Goal: Task Accomplishment & Management: Manage account settings

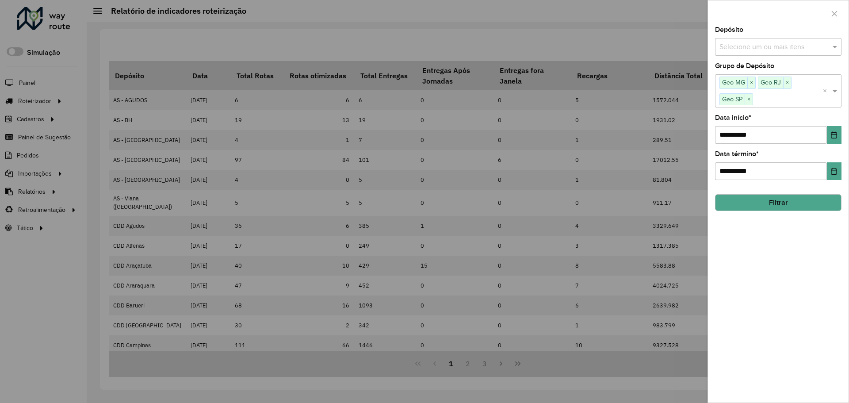
click at [54, 181] on div at bounding box center [424, 201] width 849 height 403
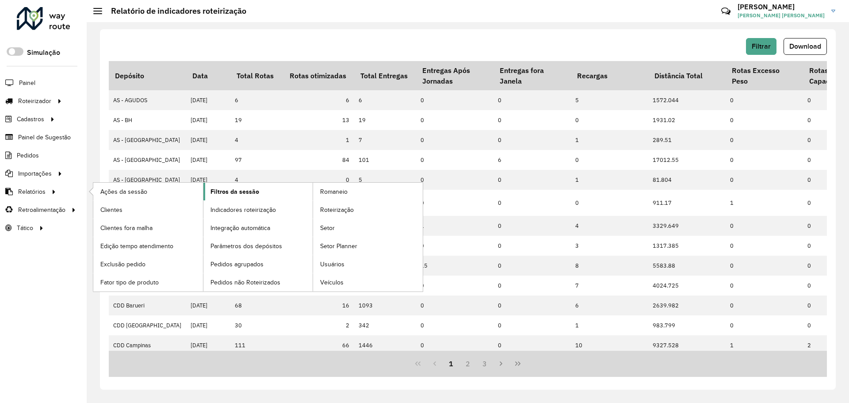
click at [257, 193] on link "Filtros da sessão" at bounding box center [258, 192] width 110 height 18
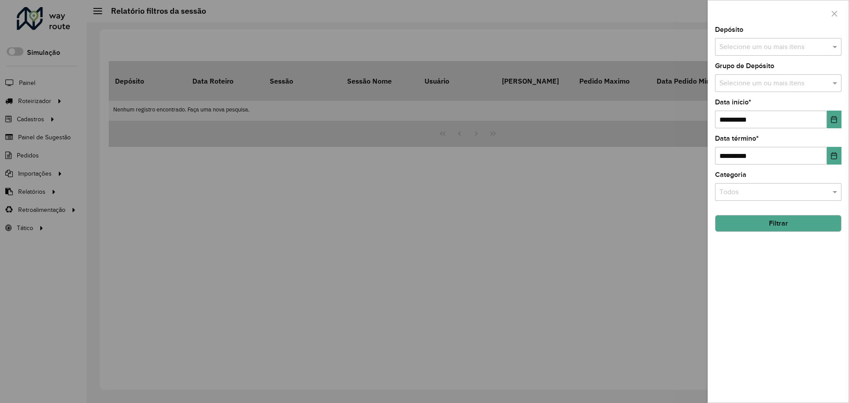
click at [769, 43] on input "text" at bounding box center [773, 47] width 113 height 11
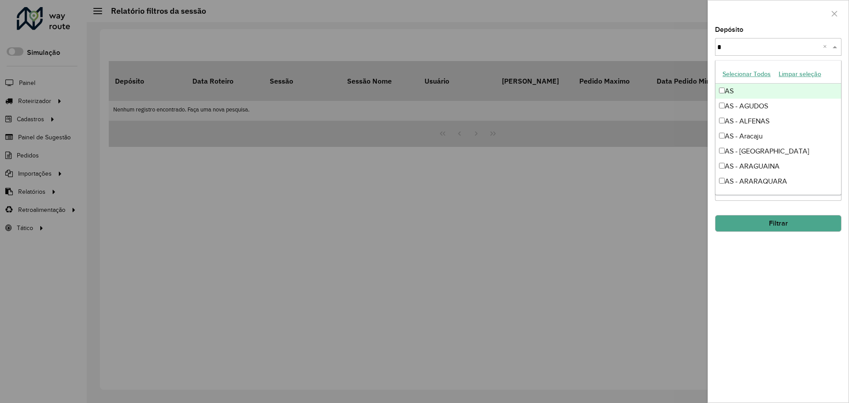
type input "**"
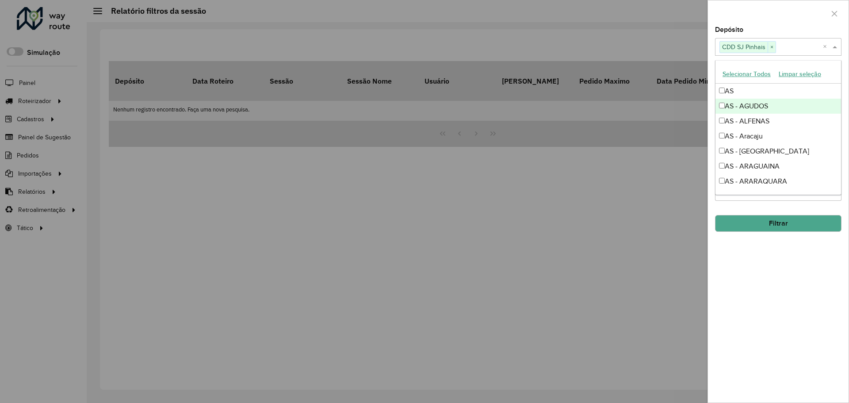
click at [780, 220] on button "Filtrar" at bounding box center [778, 223] width 126 height 17
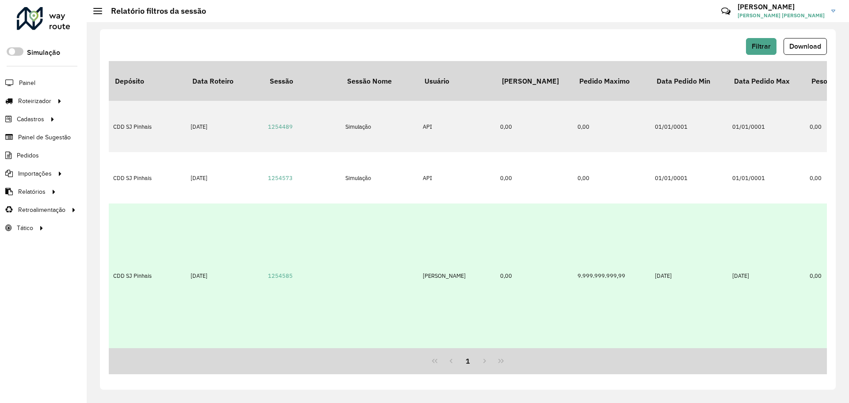
drag, startPoint x: 288, startPoint y: 337, endPoint x: 309, endPoint y: 334, distance: 21.4
click at [288, 337] on td "1254585" at bounding box center [302, 275] width 77 height 145
drag, startPoint x: 300, startPoint y: 337, endPoint x: 371, endPoint y: 337, distance: 70.8
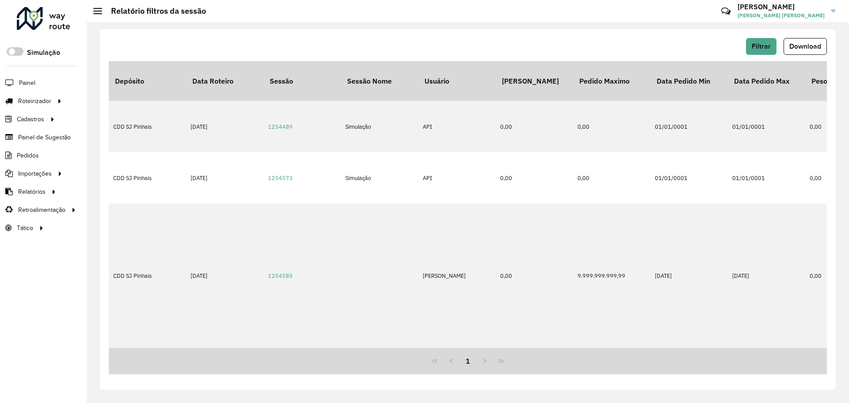
click at [372, 348] on div "1" at bounding box center [468, 361] width 718 height 26
click at [388, 337] on td at bounding box center [379, 275] width 77 height 145
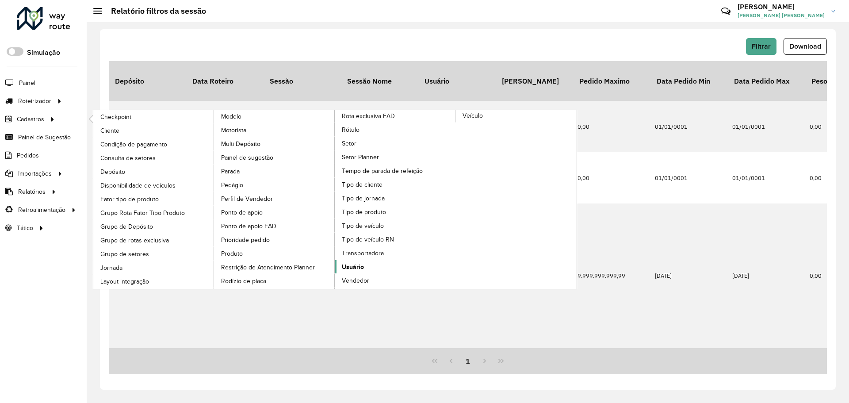
click at [360, 267] on span "Usuário" at bounding box center [353, 266] width 22 height 9
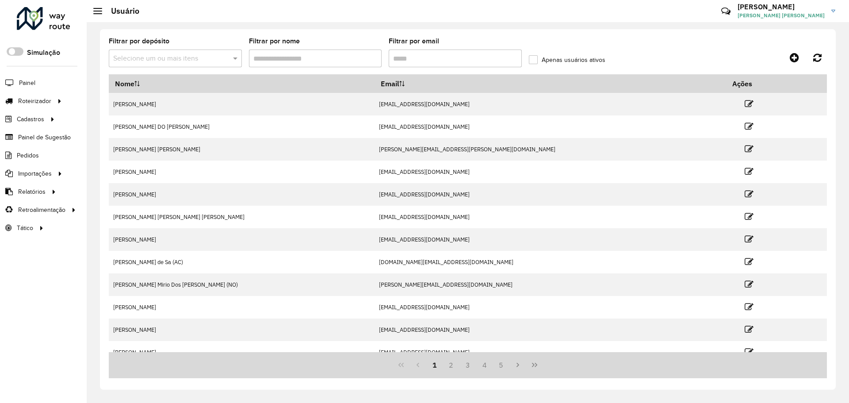
click at [265, 56] on input "Filtrar por nome" at bounding box center [315, 59] width 133 height 18
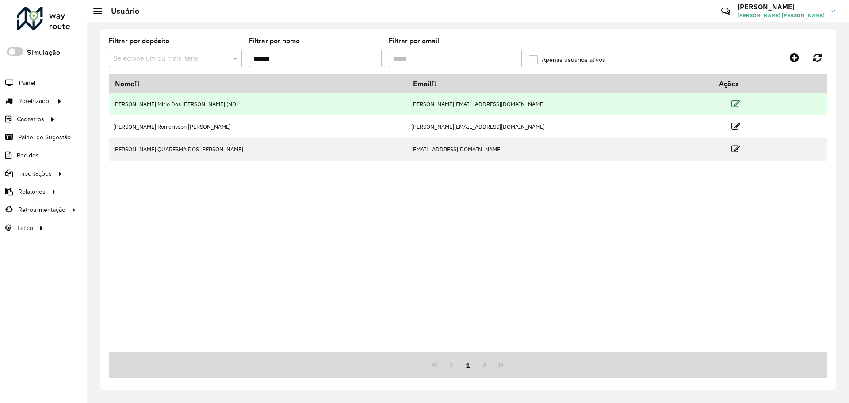
type input "******"
click at [732, 102] on icon at bounding box center [736, 104] width 9 height 9
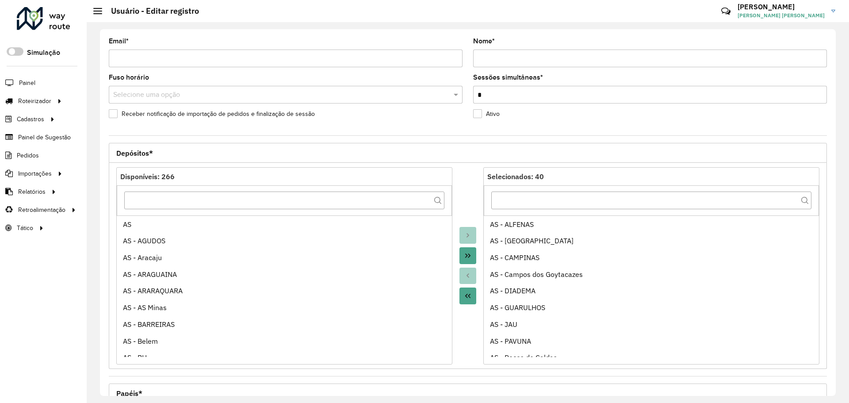
scroll to position [253, 0]
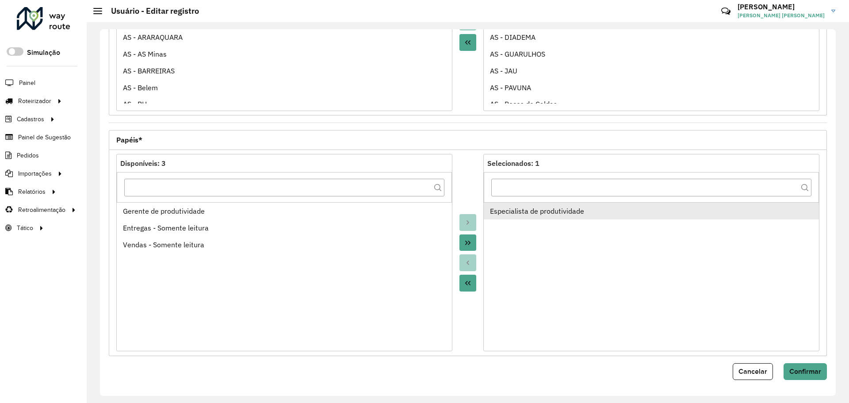
click at [518, 207] on div "Especialista de produtividade" at bounding box center [651, 211] width 323 height 11
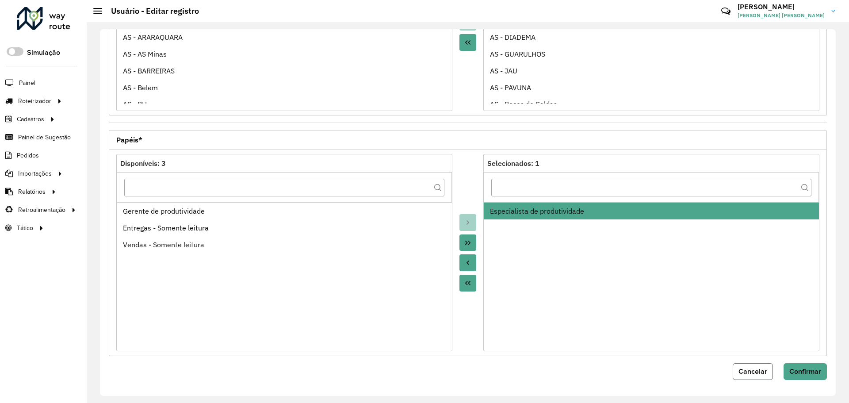
click at [766, 375] on button "Cancelar" at bounding box center [753, 371] width 40 height 17
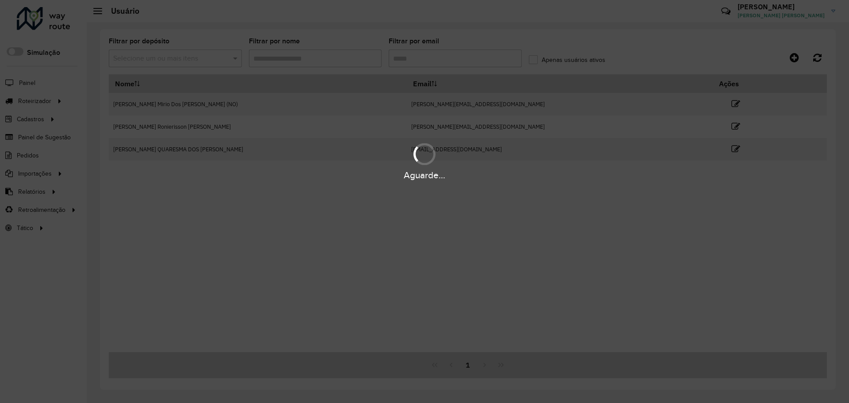
click at [361, 62] on div "Aguarde..." at bounding box center [424, 201] width 849 height 403
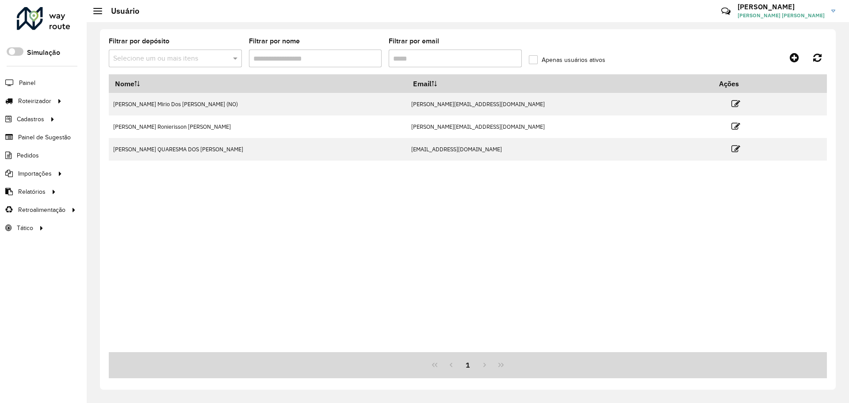
click at [333, 55] on input "Filtrar por nome" at bounding box center [315, 59] width 133 height 18
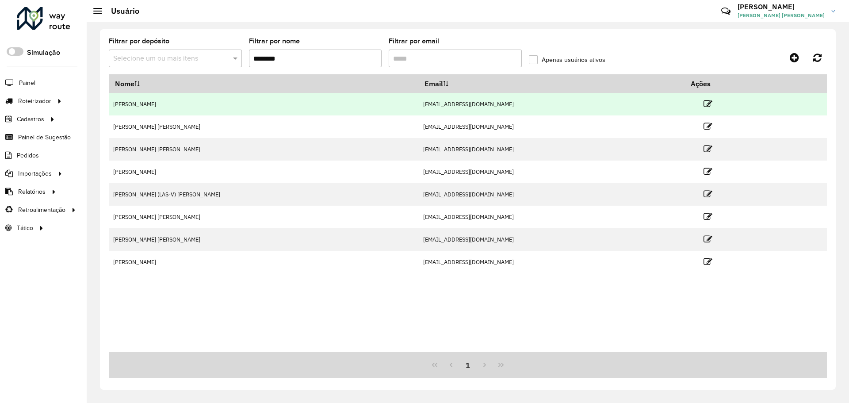
type input "********"
click at [705, 102] on td at bounding box center [711, 104] width 53 height 22
click at [704, 101] on icon at bounding box center [708, 104] width 9 height 9
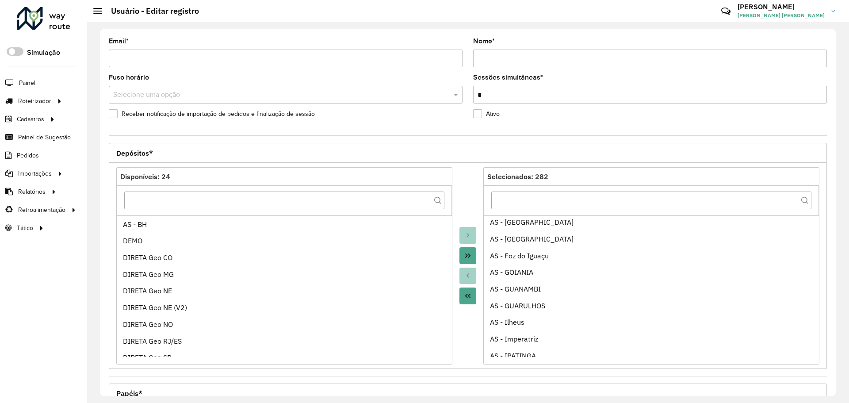
scroll to position [253, 0]
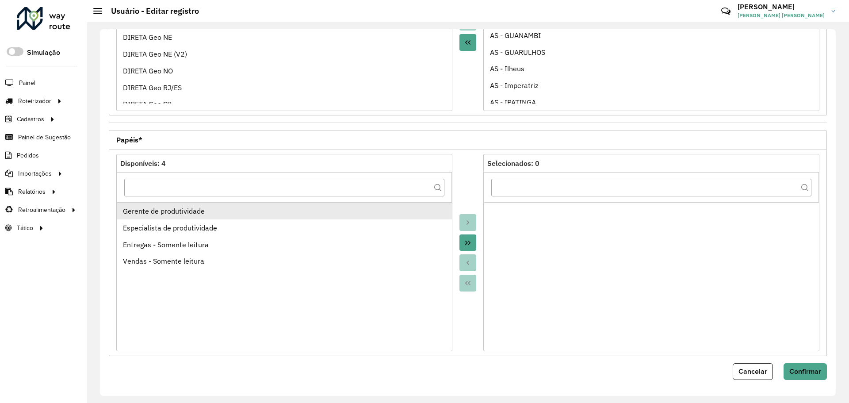
click at [256, 207] on div "Gerente de produtividade" at bounding box center [284, 211] width 323 height 11
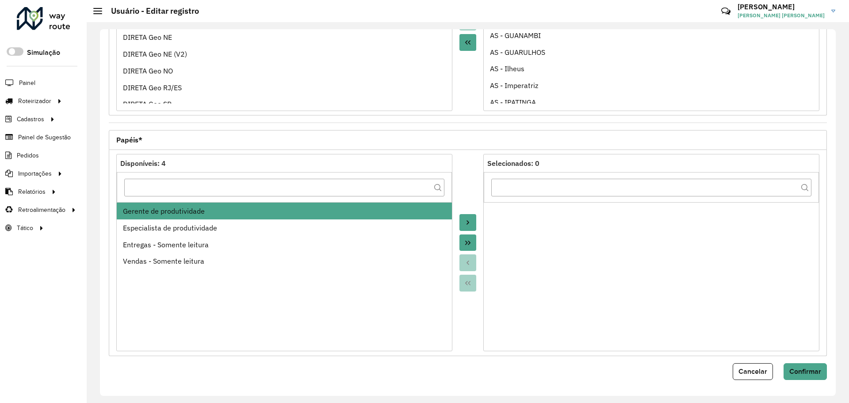
click at [471, 223] on button "Move to Target" at bounding box center [468, 222] width 17 height 17
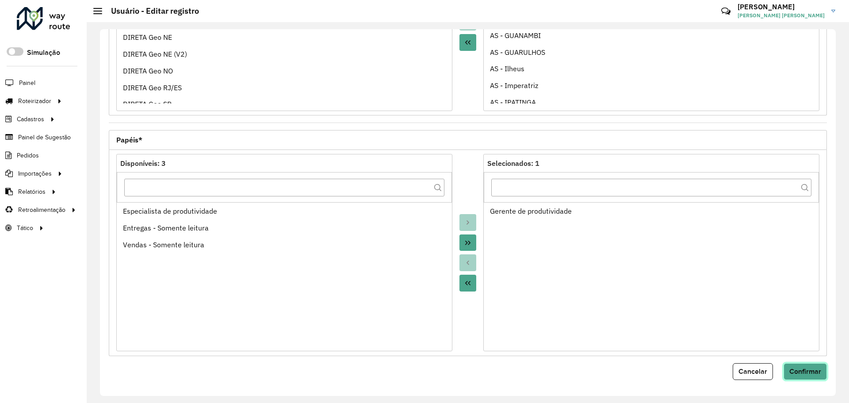
click at [803, 365] on button "Confirmar" at bounding box center [805, 371] width 43 height 17
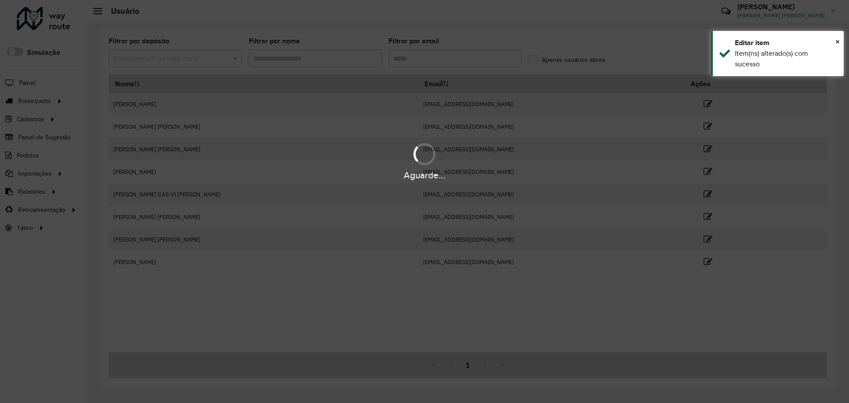
click at [422, 53] on hb-app "Aguarde... Pop-up bloqueado! Seu navegador bloqueou automáticamente a abertura …" at bounding box center [424, 201] width 849 height 403
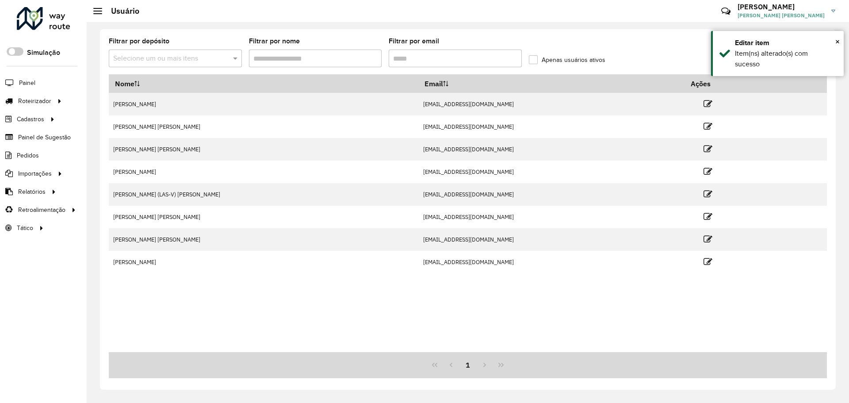
click at [327, 57] on input "Filtrar por nome" at bounding box center [315, 59] width 133 height 18
type input "********"
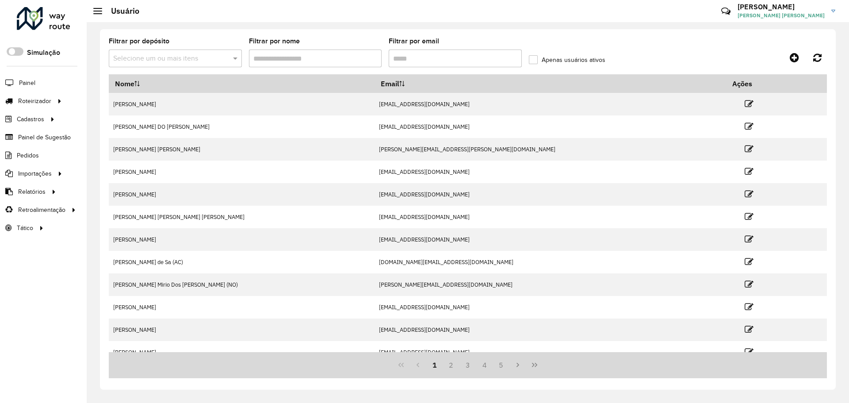
click at [328, 54] on input "Filtrar por nome" at bounding box center [315, 59] width 133 height 18
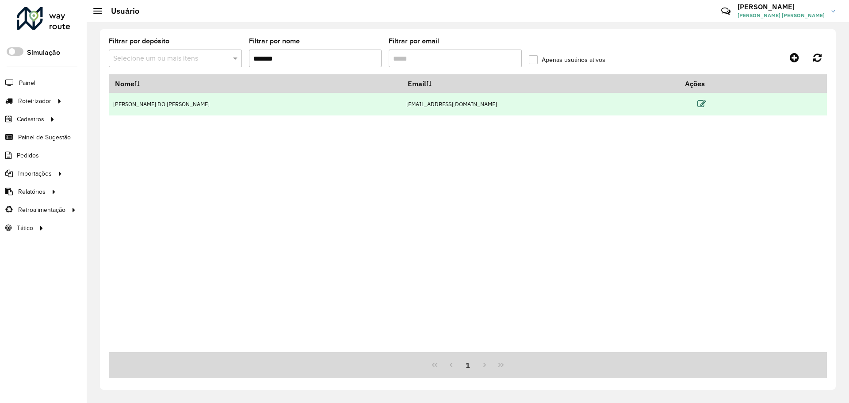
type input "*******"
click at [697, 101] on icon at bounding box center [701, 104] width 9 height 9
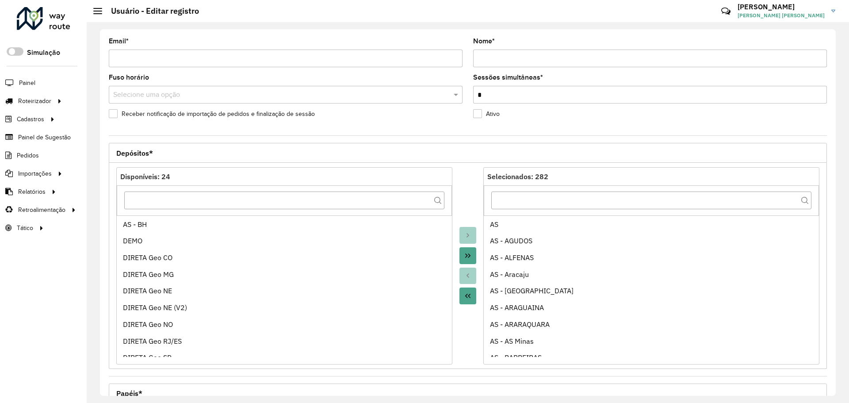
scroll to position [253, 0]
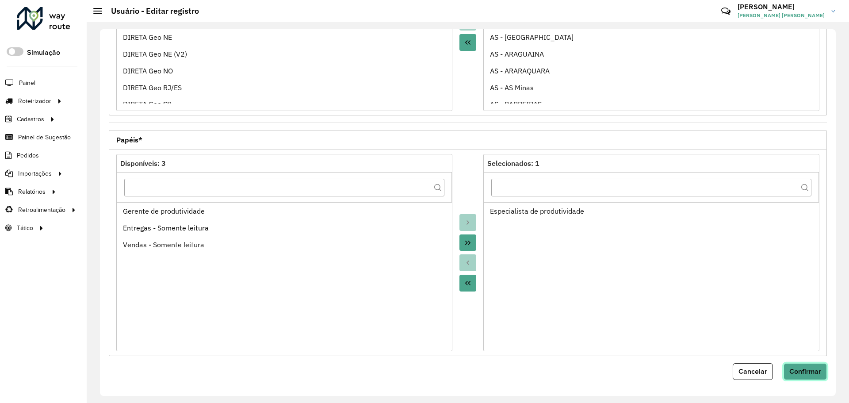
click at [793, 370] on span "Confirmar" at bounding box center [805, 372] width 32 height 8
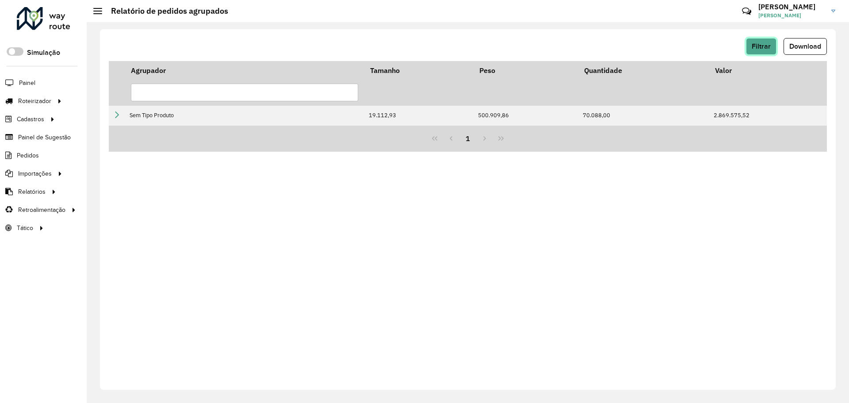
click at [758, 46] on span "Filtrar" at bounding box center [761, 46] width 19 height 8
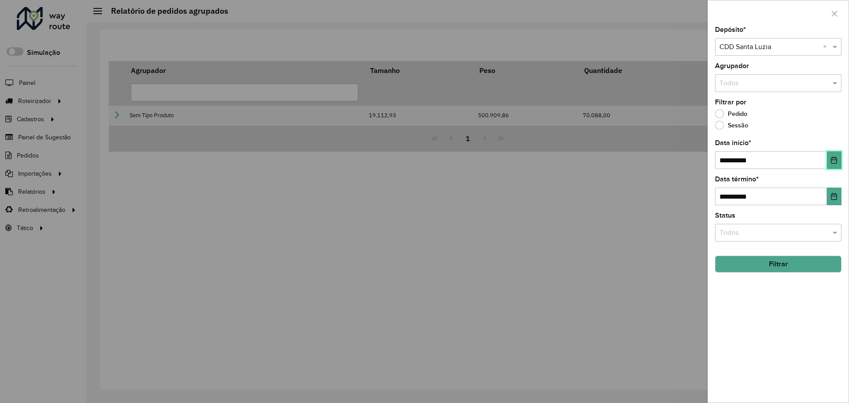
click at [836, 160] on icon "Choose Date" at bounding box center [835, 160] width 6 height 7
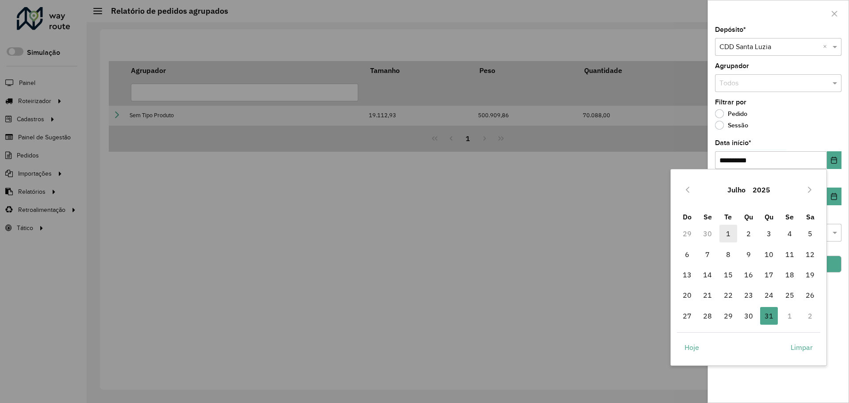
click at [732, 230] on span "1" at bounding box center [729, 234] width 18 height 18
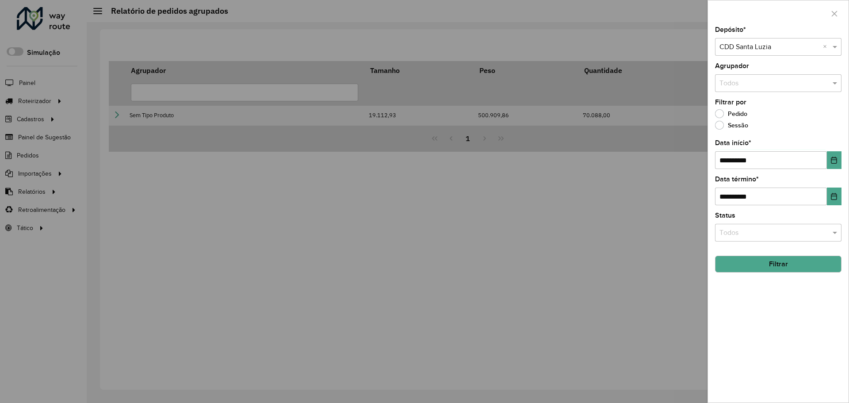
click at [818, 258] on button "Filtrar" at bounding box center [778, 264] width 126 height 17
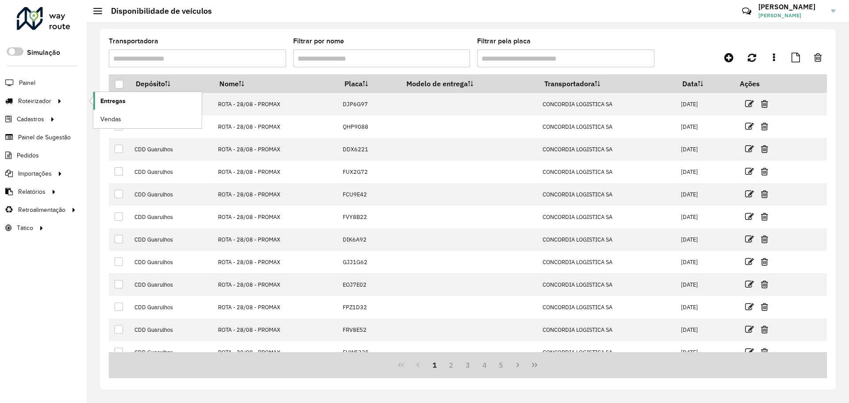
click at [117, 100] on span "Entregas" at bounding box center [112, 100] width 25 height 9
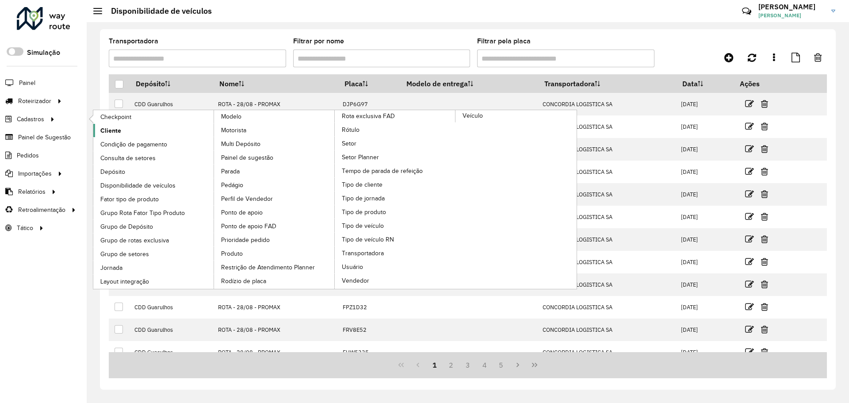
click at [126, 134] on link "Cliente" at bounding box center [153, 130] width 121 height 13
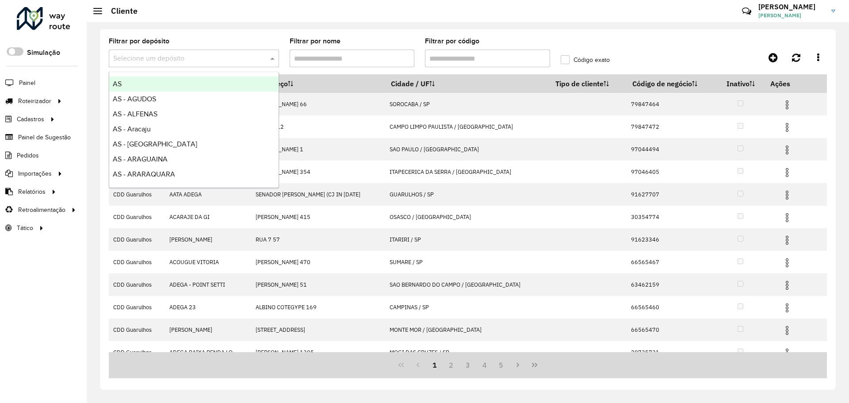
click at [194, 63] on input "text" at bounding box center [185, 59] width 144 height 11
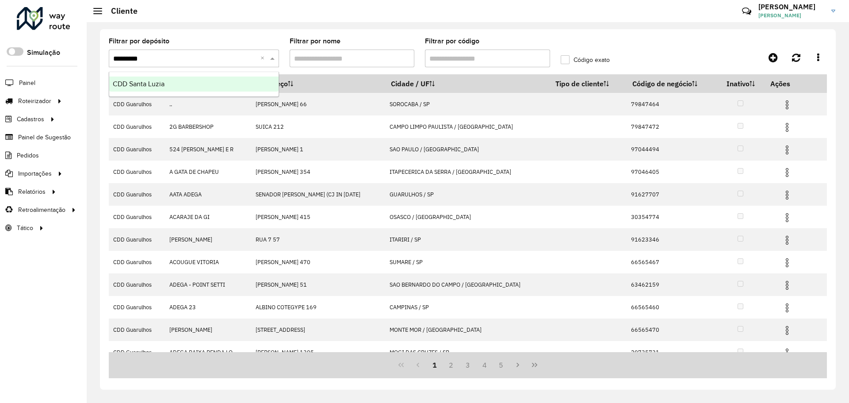
type input "**********"
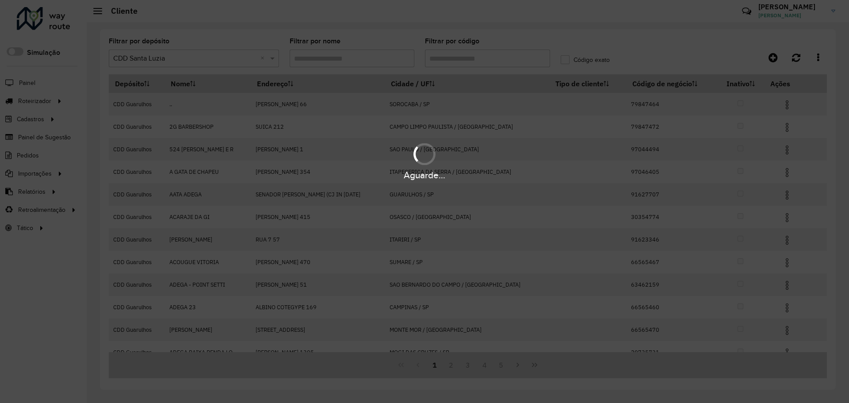
click at [467, 56] on div "Aguarde..." at bounding box center [424, 201] width 849 height 403
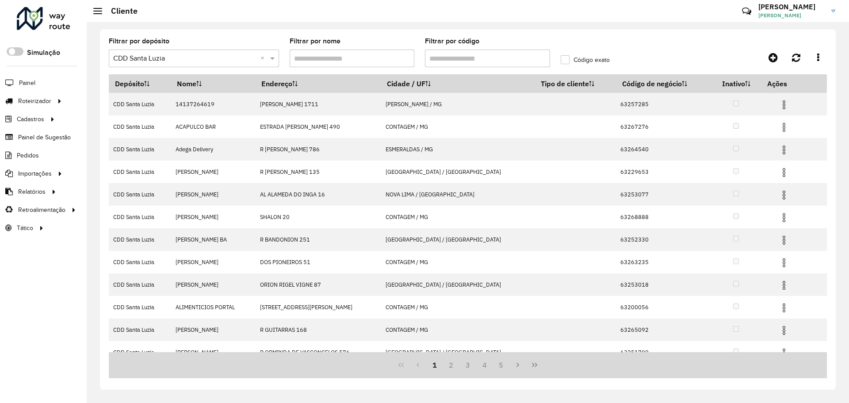
click at [494, 51] on input "Filtrar por código" at bounding box center [487, 59] width 125 height 18
paste input "******"
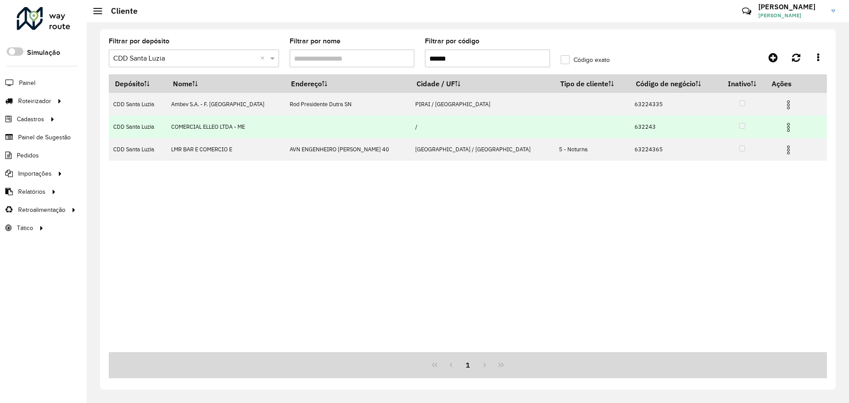
type input "******"
click at [630, 126] on td "632243" at bounding box center [674, 126] width 89 height 23
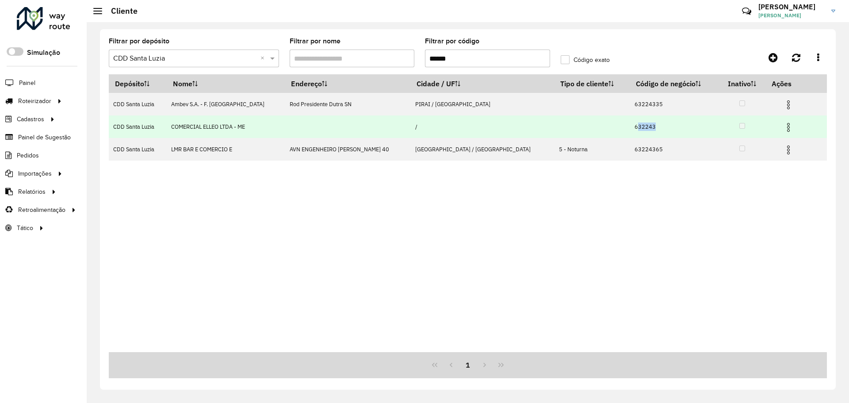
click at [630, 126] on td "632243" at bounding box center [674, 126] width 89 height 23
click at [784, 122] on span at bounding box center [788, 126] width 11 height 12
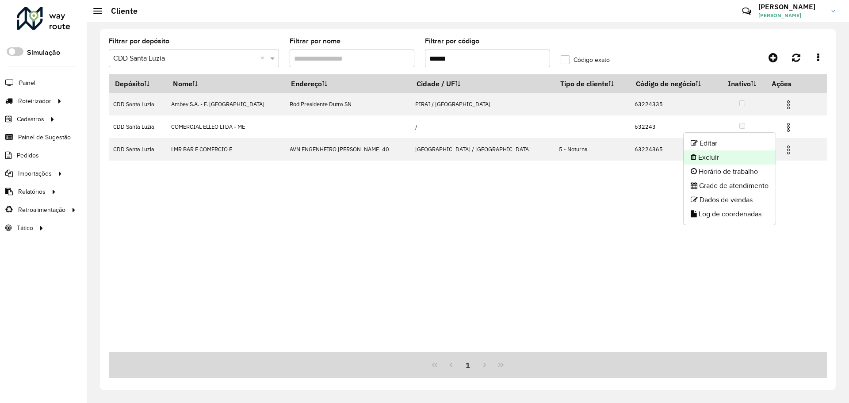
click at [732, 158] on li "Excluir" at bounding box center [730, 157] width 92 height 14
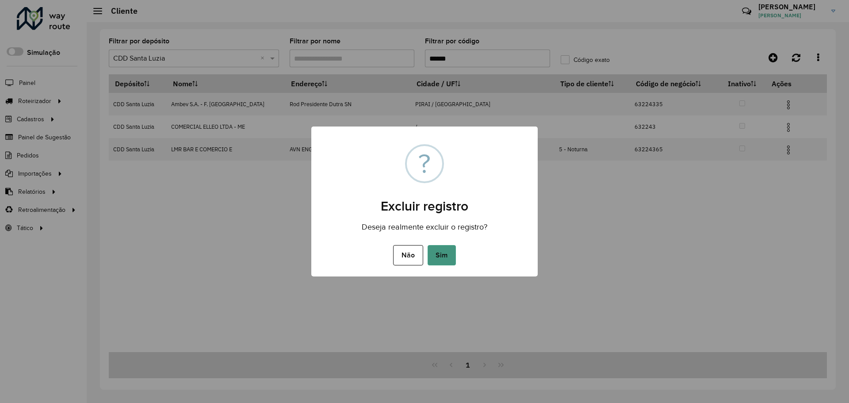
click at [442, 255] on button "Sim" at bounding box center [442, 255] width 28 height 20
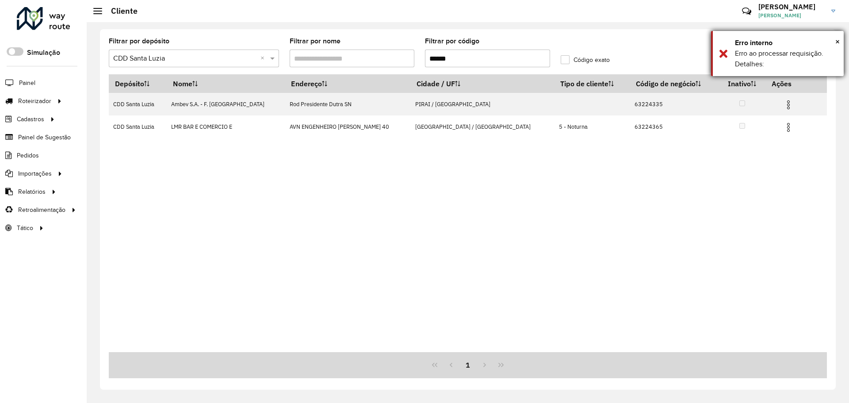
click at [835, 40] on div "Erro interno" at bounding box center [786, 43] width 102 height 11
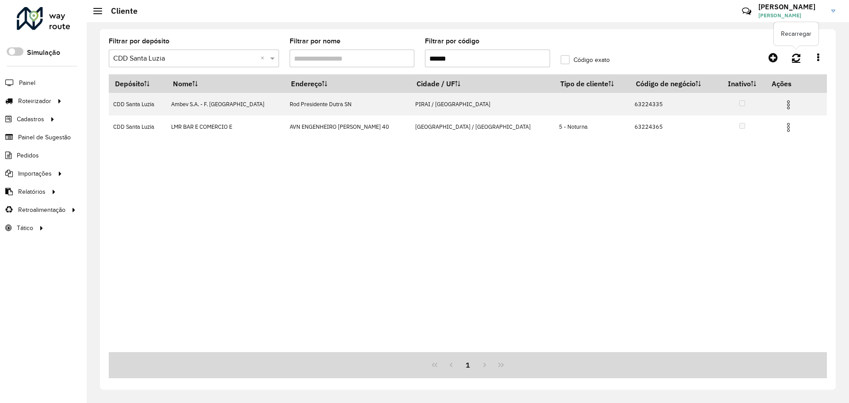
click at [797, 61] on icon at bounding box center [796, 58] width 8 height 10
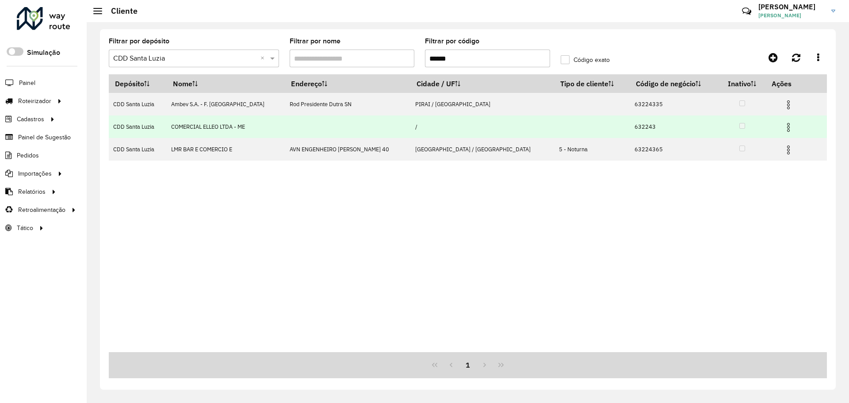
click at [783, 129] on img at bounding box center [788, 127] width 11 height 11
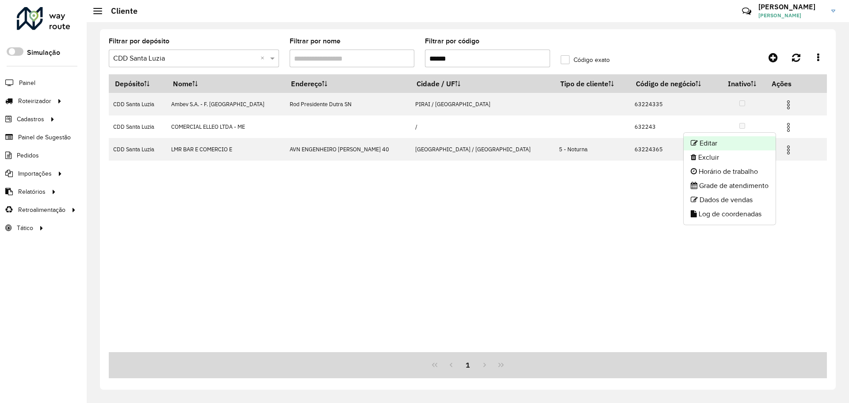
click at [729, 143] on li "Editar" at bounding box center [730, 143] width 92 height 14
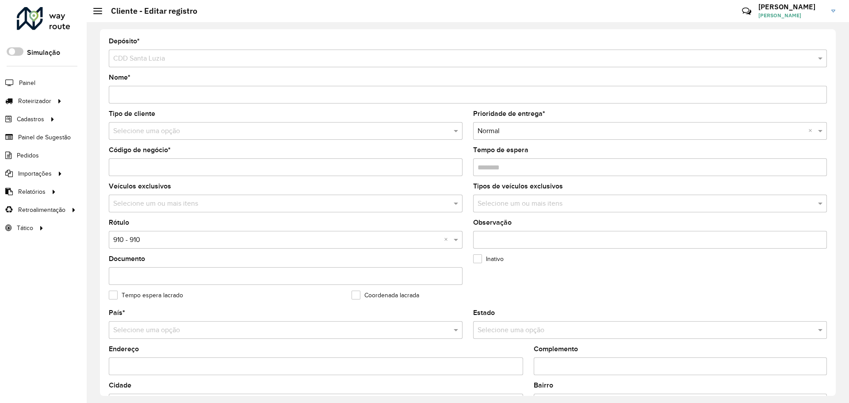
click at [125, 166] on input "Código de negócio *" at bounding box center [286, 167] width 354 height 18
click at [169, 169] on input "********" at bounding box center [286, 167] width 354 height 18
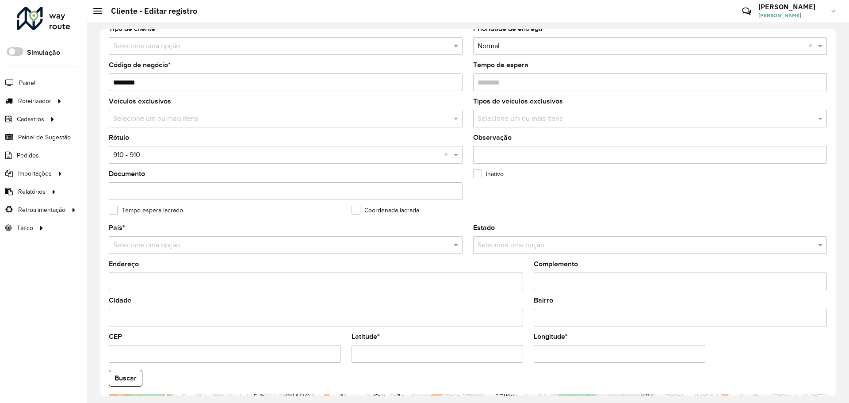
scroll to position [255, 0]
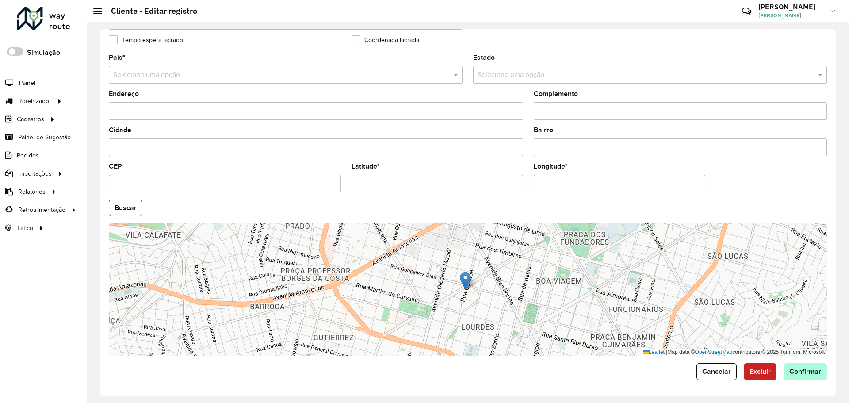
type input "********"
click at [802, 367] on button "Confirmar" at bounding box center [805, 371] width 43 height 17
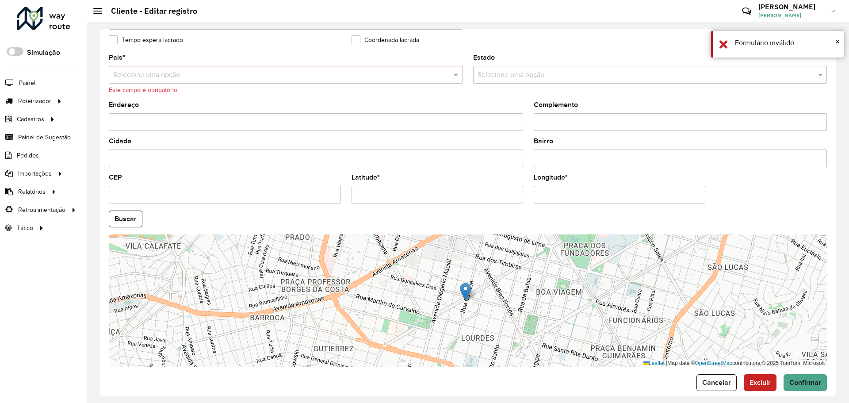
click at [181, 76] on input "text" at bounding box center [276, 75] width 327 height 11
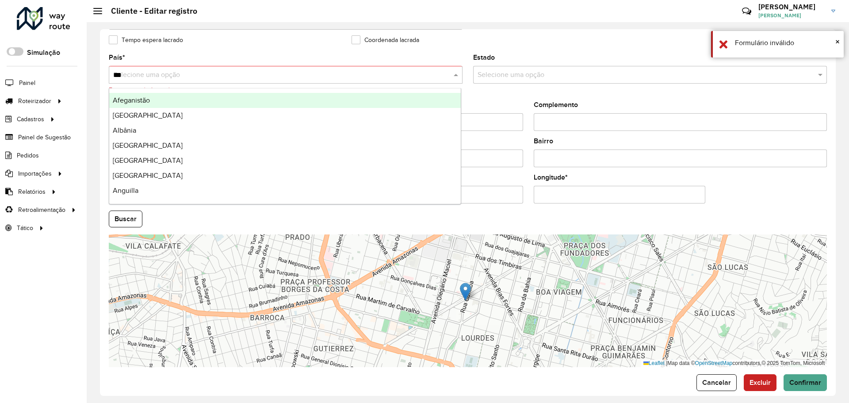
type input "****"
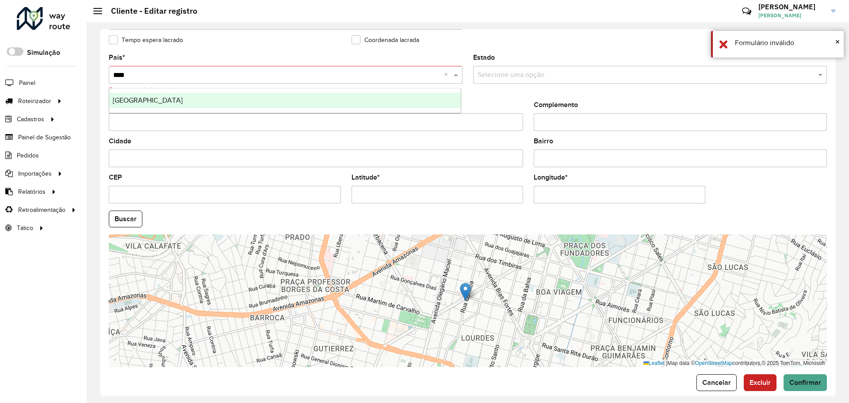
click at [201, 96] on div "Brasil" at bounding box center [285, 100] width 352 height 15
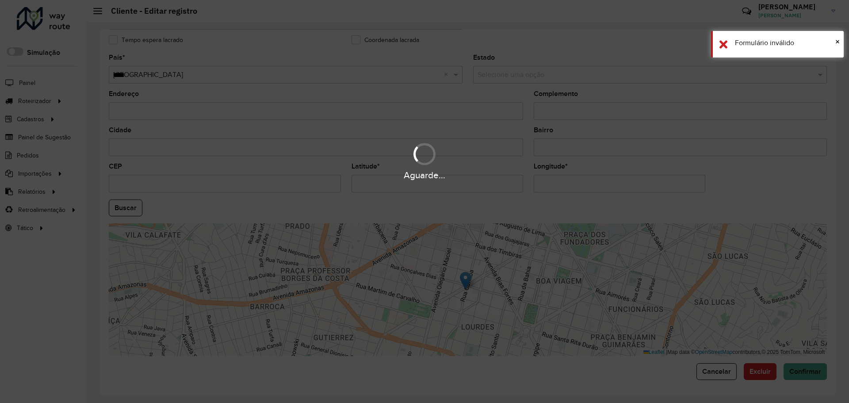
click at [529, 101] on formly-field "Complemento" at bounding box center [681, 109] width 304 height 36
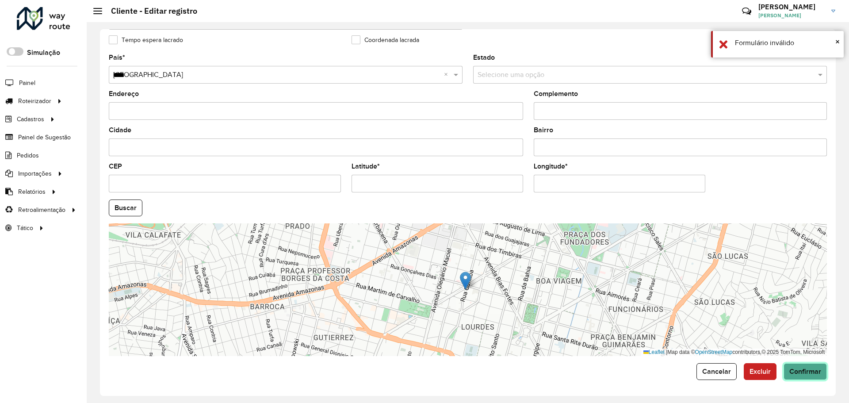
click at [815, 366] on button "Confirmar" at bounding box center [805, 371] width 43 height 17
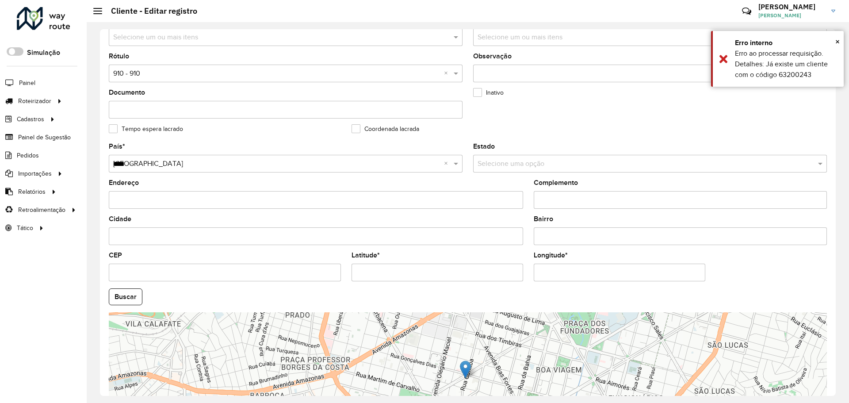
scroll to position [123, 0]
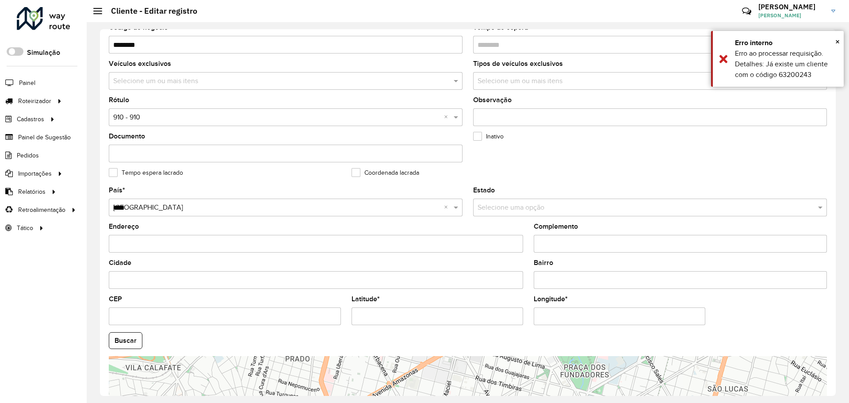
click at [242, 47] on input "********" at bounding box center [286, 45] width 354 height 18
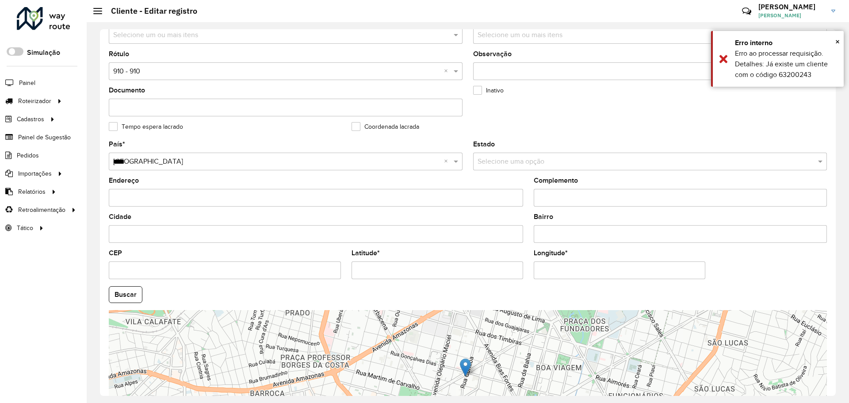
scroll to position [255, 0]
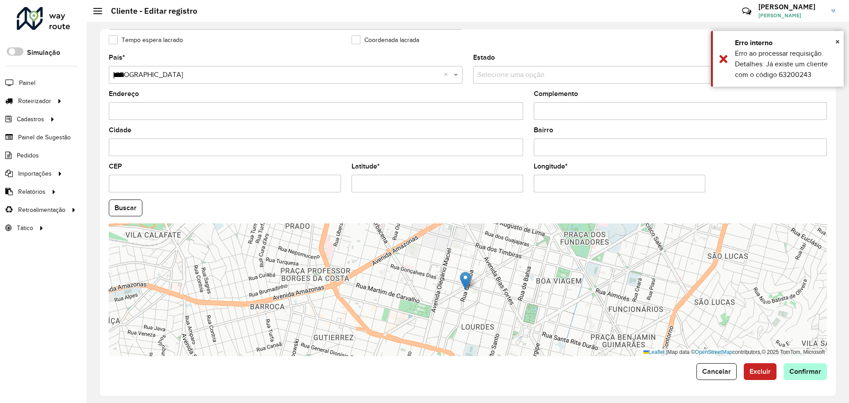
type input "*********"
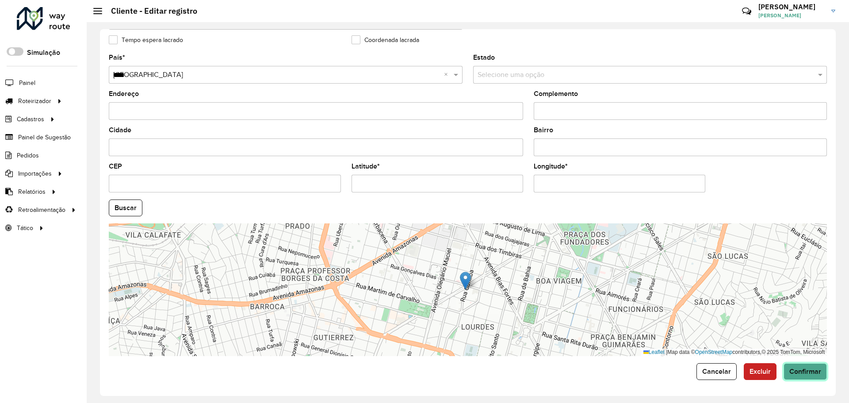
click at [820, 374] on button "Confirmar" at bounding box center [805, 371] width 43 height 17
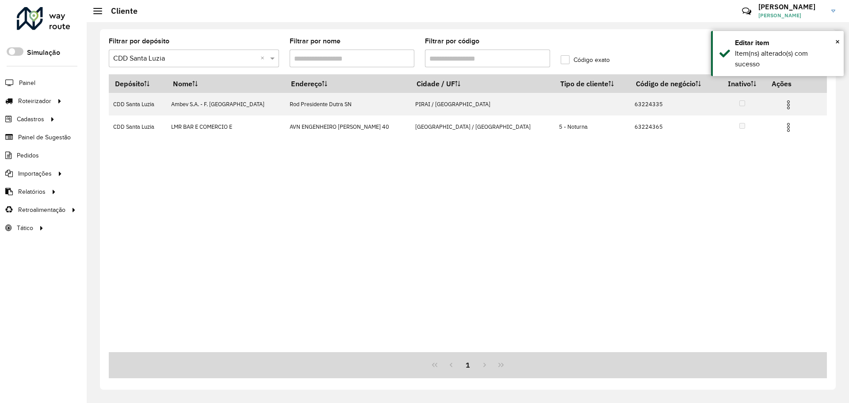
click at [440, 58] on input "Filtrar por código" at bounding box center [487, 59] width 125 height 18
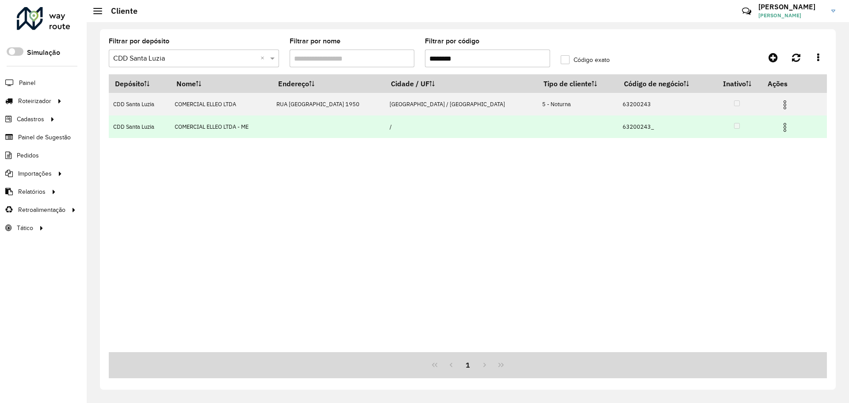
type input "********"
click at [618, 125] on td "63200243_" at bounding box center [665, 126] width 94 height 23
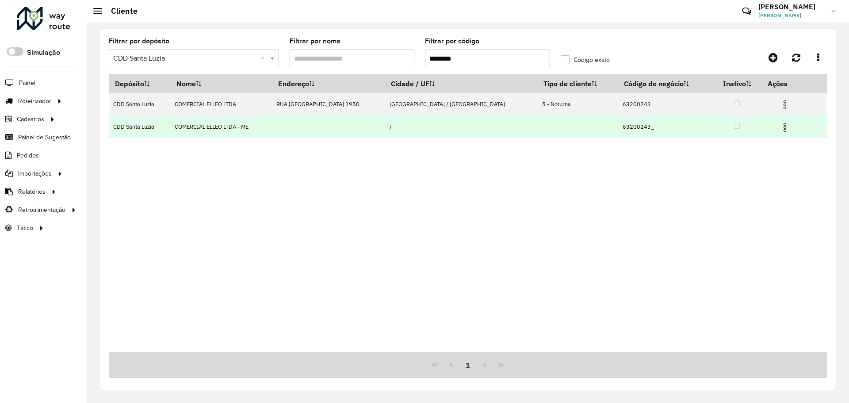
click at [618, 123] on td "63200243_" at bounding box center [665, 126] width 94 height 23
click at [618, 125] on td "63200243_" at bounding box center [665, 126] width 94 height 23
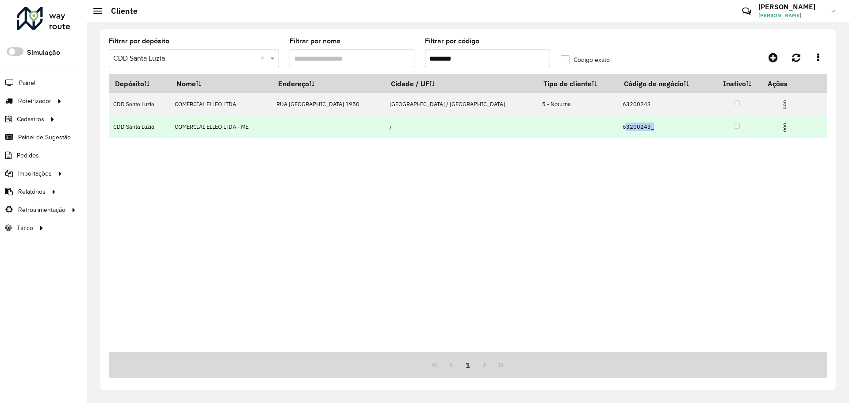
click at [618, 126] on td "63200243_" at bounding box center [665, 126] width 94 height 23
click at [618, 130] on td "63200243_" at bounding box center [665, 126] width 94 height 23
drag, startPoint x: 612, startPoint y: 130, endPoint x: 619, endPoint y: 129, distance: 7.6
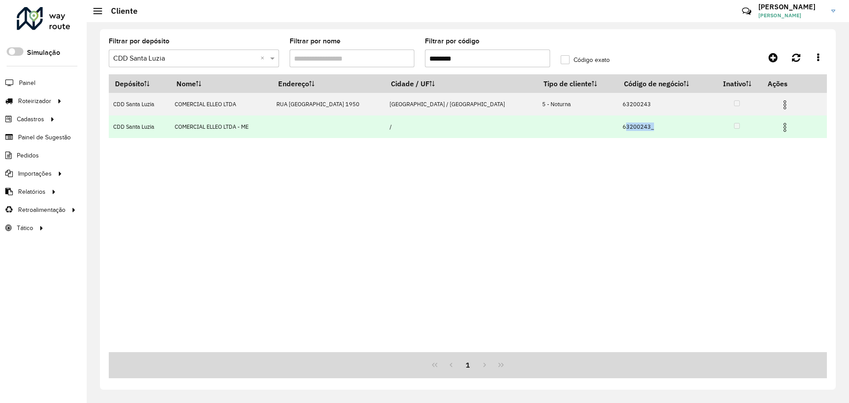
click at [619, 129] on td "63200243_" at bounding box center [665, 126] width 94 height 23
click at [618, 125] on td "63200243_" at bounding box center [665, 126] width 94 height 23
click at [618, 128] on td "63200243_" at bounding box center [665, 126] width 94 height 23
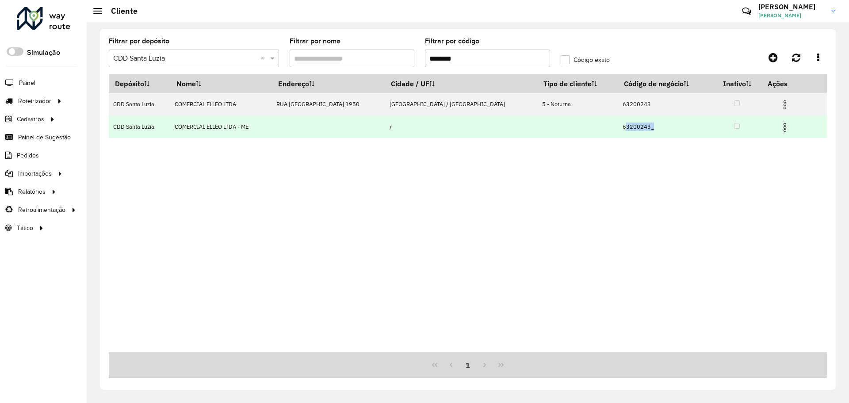
click at [618, 128] on td "63200243_" at bounding box center [665, 126] width 94 height 23
drag, startPoint x: 624, startPoint y: 126, endPoint x: 634, endPoint y: 125, distance: 9.9
click at [625, 126] on td "63200243_" at bounding box center [665, 126] width 94 height 23
click at [623, 130] on td "63200243_" at bounding box center [665, 126] width 94 height 23
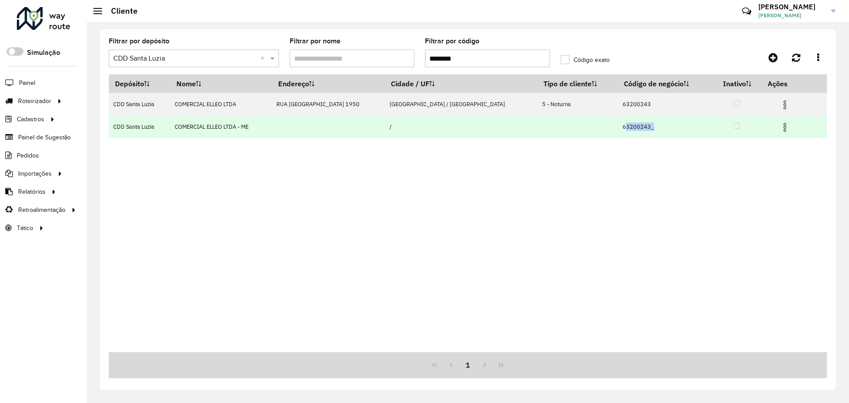
click at [618, 130] on td "63200243_" at bounding box center [665, 126] width 94 height 23
click at [618, 125] on td "63200243_" at bounding box center [665, 126] width 94 height 23
click at [618, 128] on td "63200243_" at bounding box center [665, 126] width 94 height 23
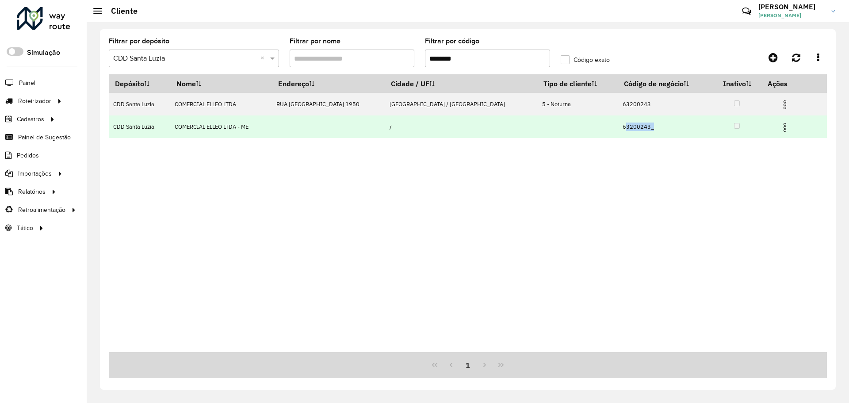
click at [618, 128] on td "63200243_" at bounding box center [665, 126] width 94 height 23
click at [618, 126] on td "63200243_" at bounding box center [665, 126] width 94 height 23
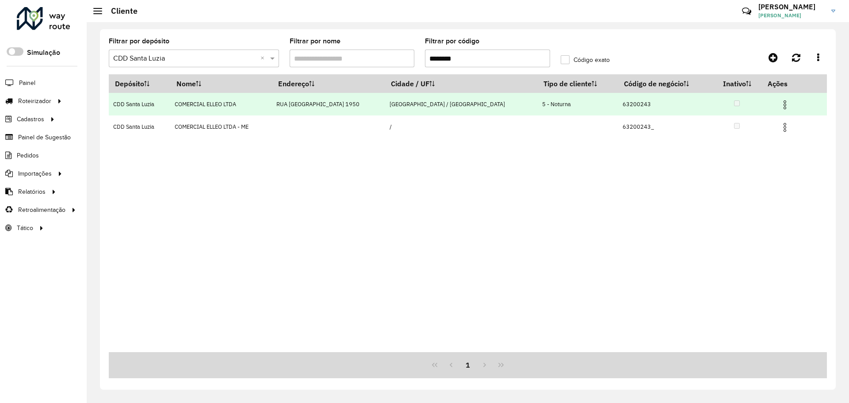
click at [618, 107] on td "63200243" at bounding box center [665, 104] width 94 height 23
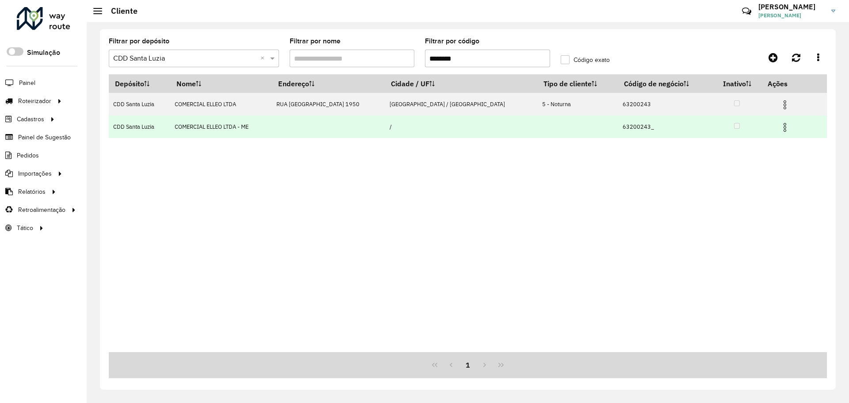
click at [618, 137] on td "63200243_" at bounding box center [665, 126] width 94 height 23
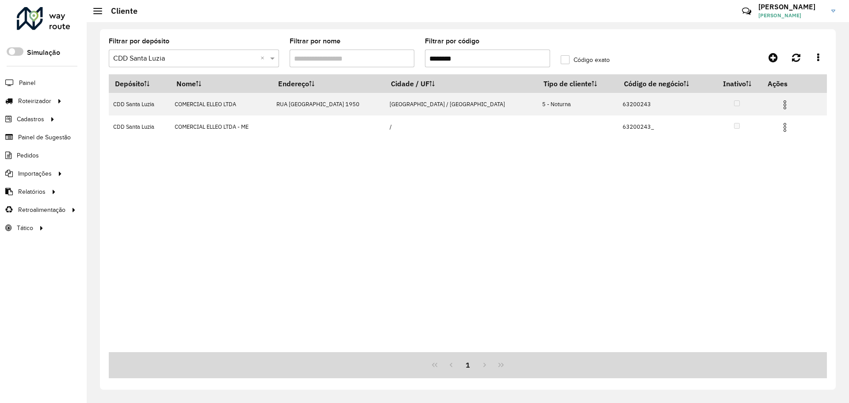
click at [596, 200] on div "Depósito Nome Endereço Cidade / UF Tipo de cliente Código de negócio Inativo Aç…" at bounding box center [468, 213] width 718 height 278
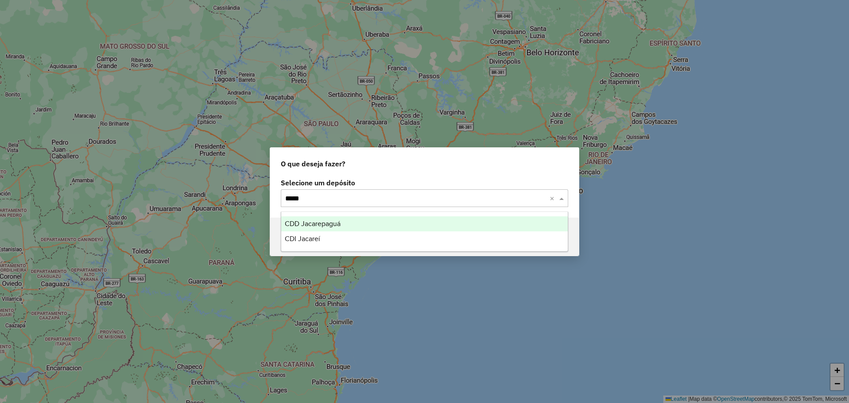
type input "******"
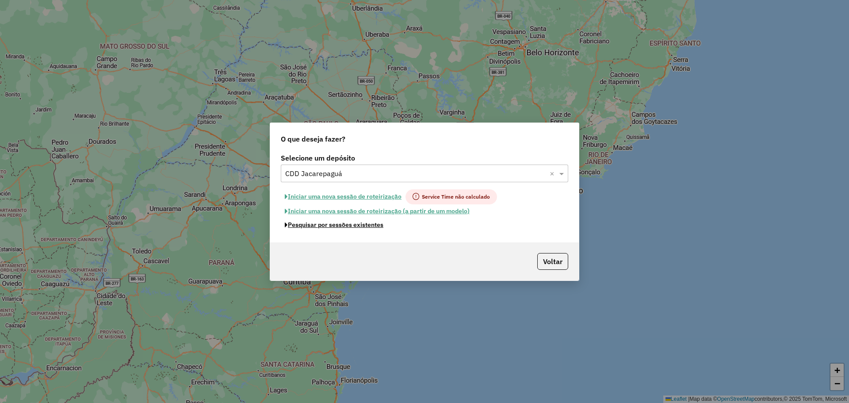
click at [346, 226] on button "Pesquisar por sessões existentes" at bounding box center [334, 225] width 107 height 14
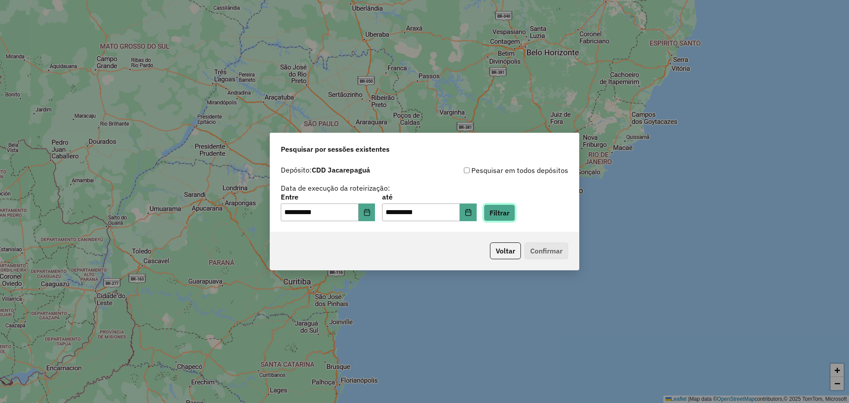
click at [509, 214] on button "Filtrar" at bounding box center [499, 212] width 31 height 17
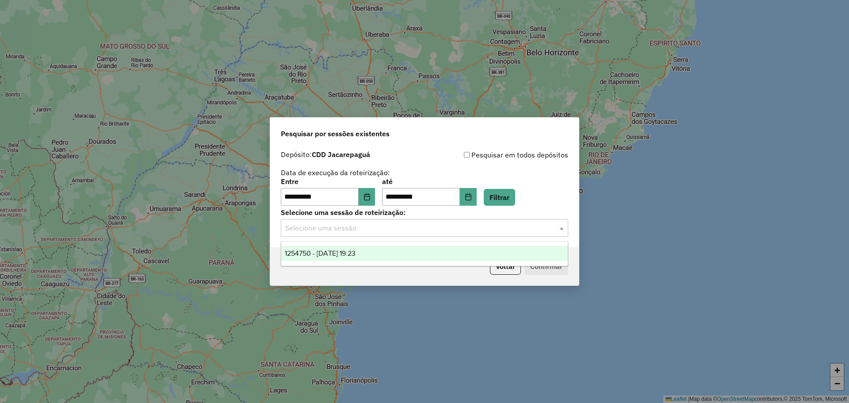
click at [367, 230] on input "text" at bounding box center [415, 228] width 261 height 11
click at [344, 259] on div "1254750 - 28/08/2025 19:23" at bounding box center [424, 253] width 287 height 15
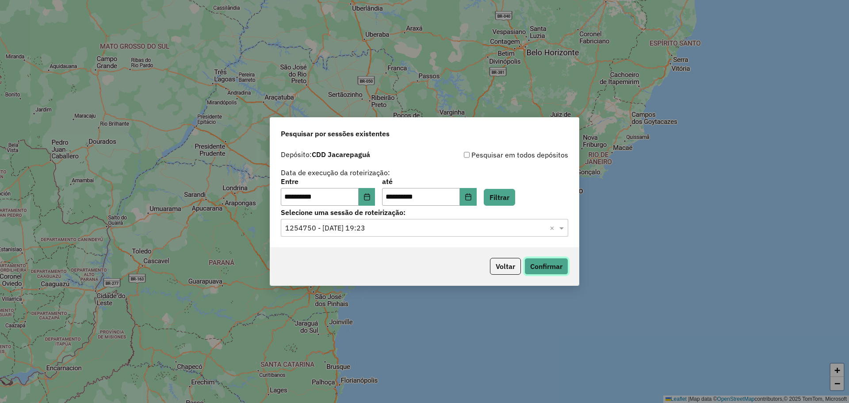
click at [559, 269] on button "Confirmar" at bounding box center [547, 266] width 44 height 17
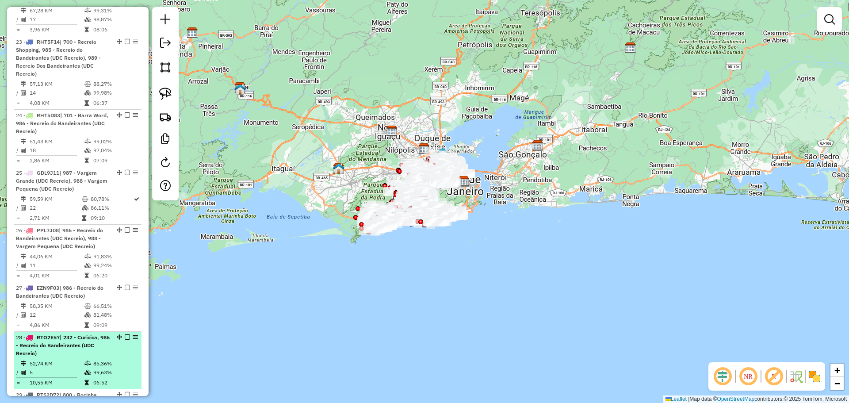
scroll to position [1813, 0]
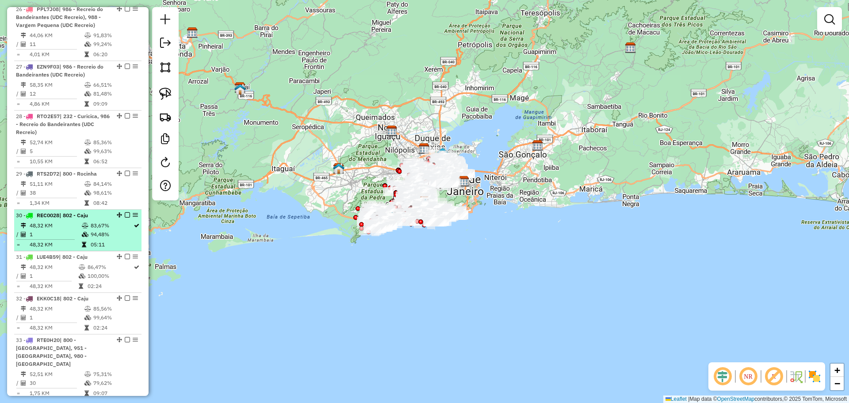
click at [64, 212] on span "| 802 - Caju" at bounding box center [73, 215] width 29 height 7
select select "**********"
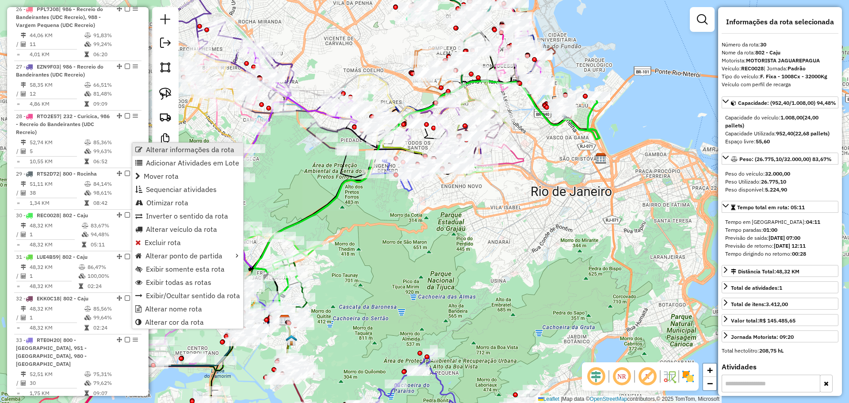
click at [148, 146] on span "Alterar informações da rota" at bounding box center [190, 149] width 88 height 7
click at [192, 273] on span "Exibir somente esta rota" at bounding box center [186, 270] width 79 height 7
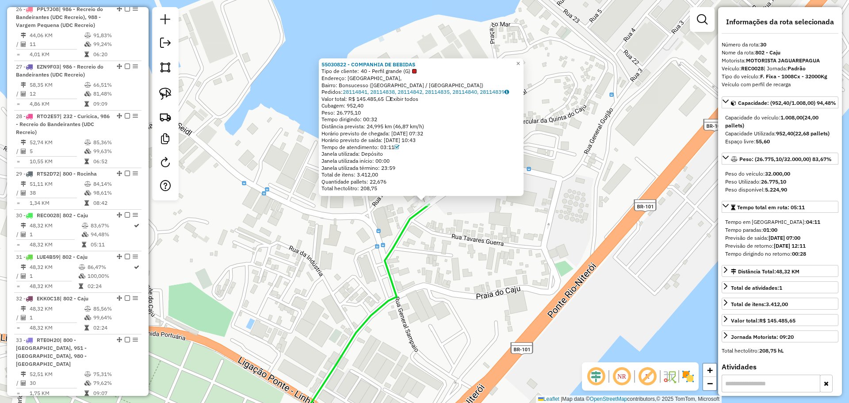
scroll to position [1944, 0]
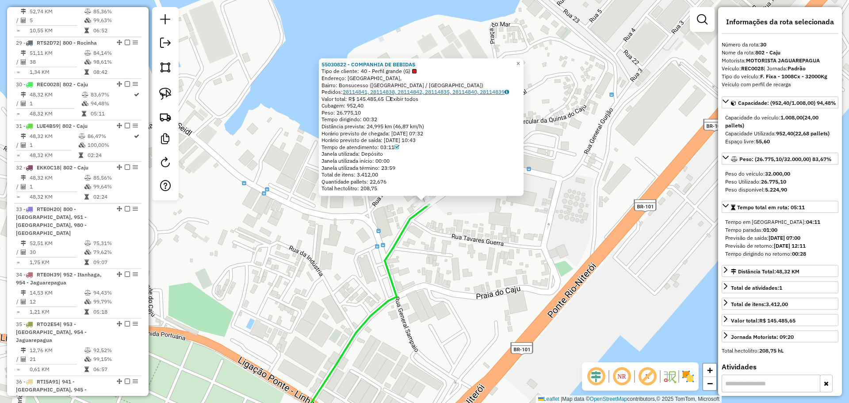
click at [386, 92] on link "28114841, 28114838, 28114842, 28114835, 28114840, 28114839" at bounding box center [426, 91] width 166 height 7
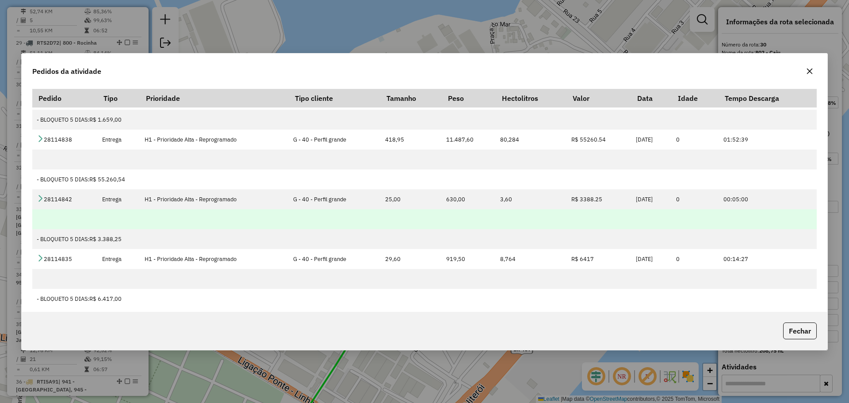
scroll to position [0, 0]
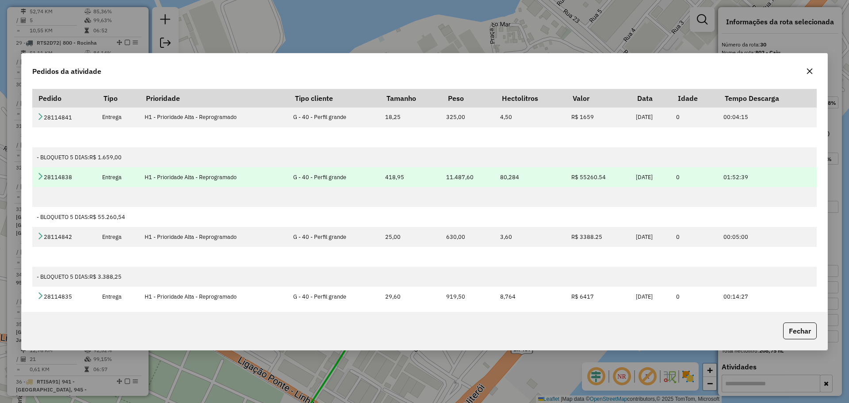
click at [38, 175] on icon at bounding box center [40, 175] width 7 height 7
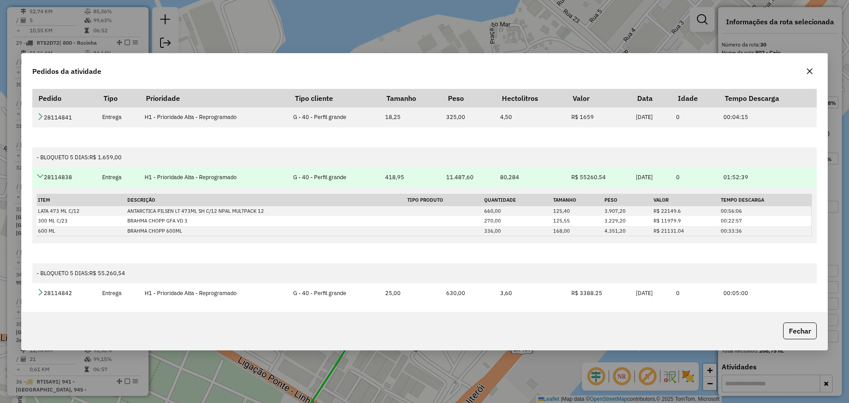
click at [39, 176] on icon at bounding box center [40, 175] width 7 height 7
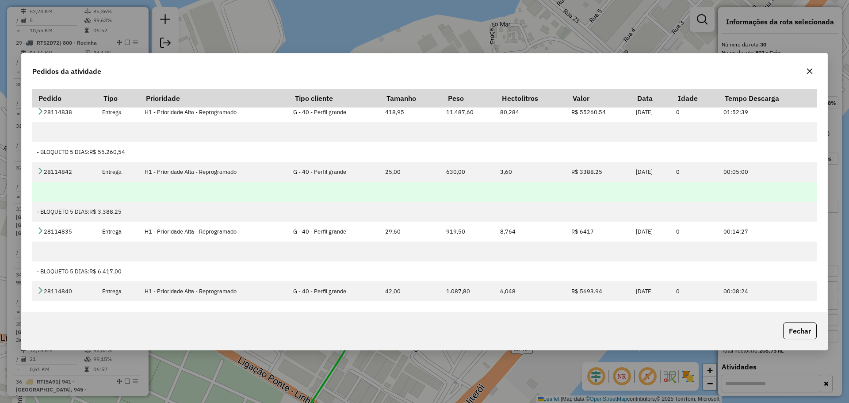
scroll to position [165, 0]
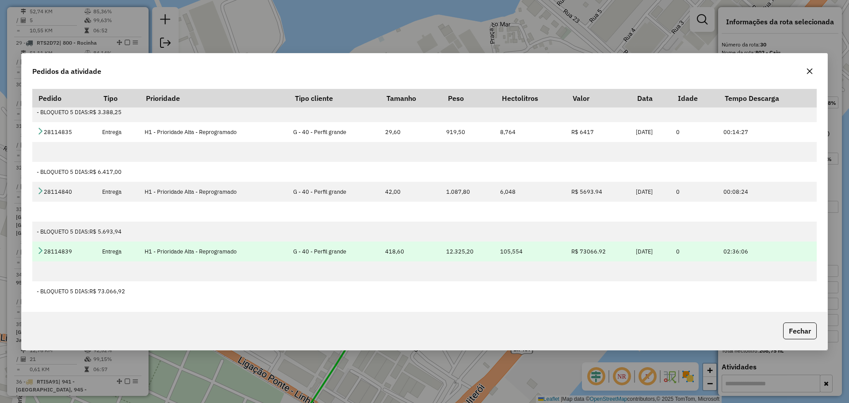
click at [397, 253] on td "418,60" at bounding box center [410, 251] width 61 height 20
click at [393, 253] on td "418,60" at bounding box center [410, 251] width 61 height 20
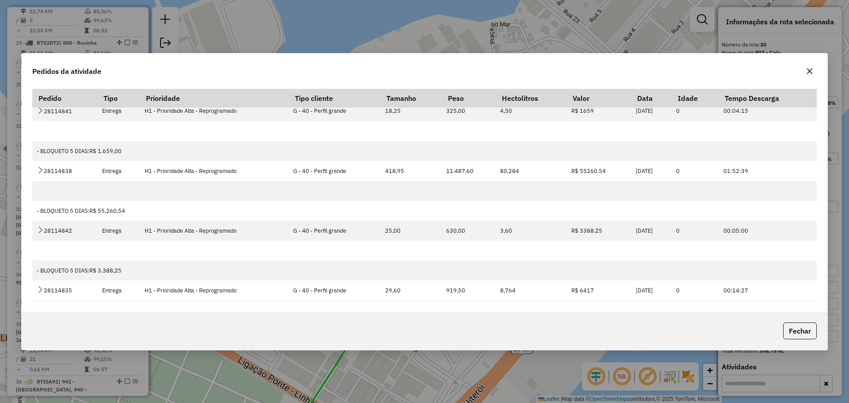
scroll to position [0, 0]
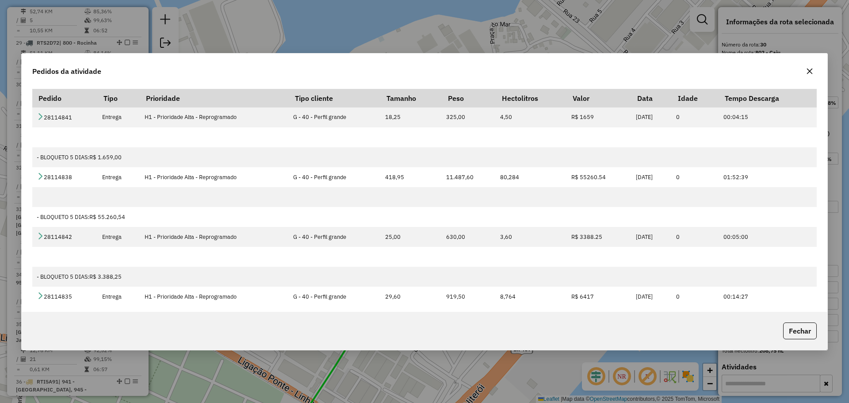
click at [807, 71] on icon "button" at bounding box center [809, 71] width 7 height 7
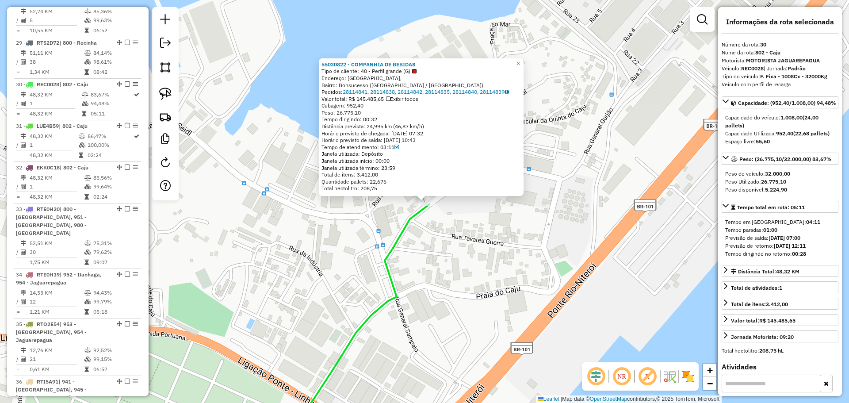
drag, startPoint x: 368, startPoint y: 105, endPoint x: 351, endPoint y: 104, distance: 17.3
click at [351, 104] on div "Cubagem: 952,40" at bounding box center [421, 105] width 199 height 7
click at [351, 104] on span "Cubagem: 952,40" at bounding box center [343, 105] width 42 height 7
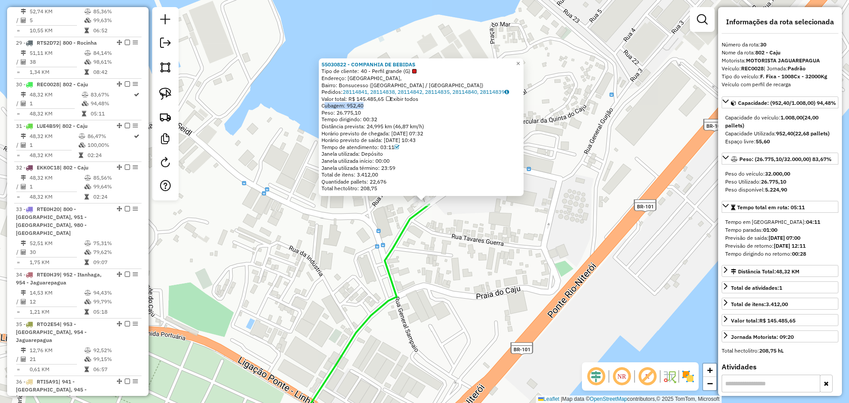
click at [353, 106] on span "Cubagem: 952,40" at bounding box center [343, 105] width 42 height 7
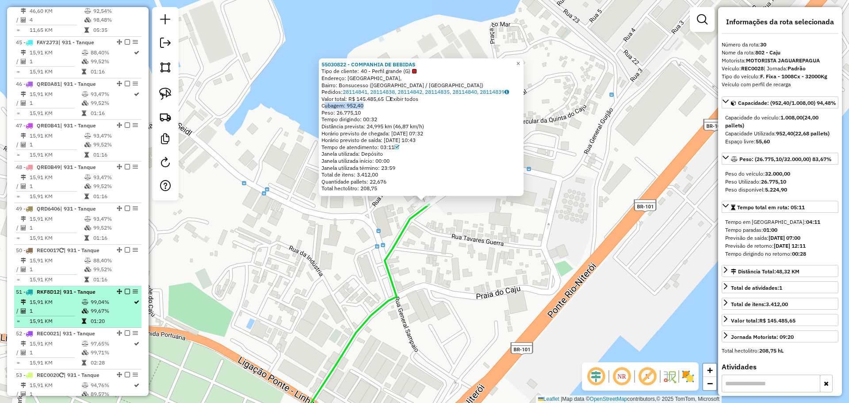
scroll to position [2785, 0]
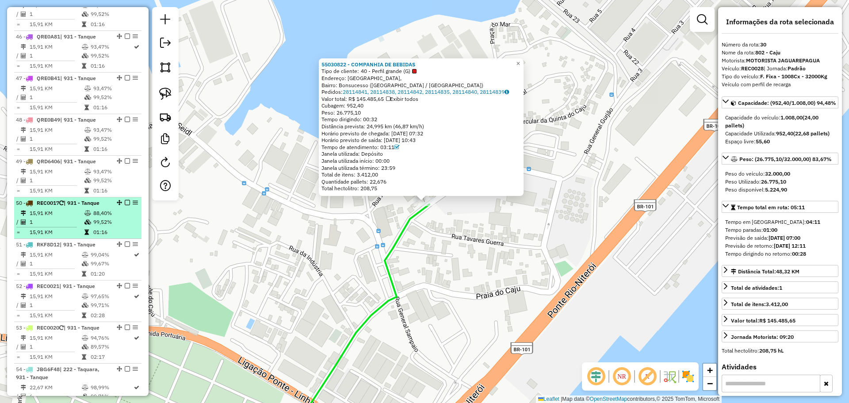
click at [63, 209] on td "15,91 KM" at bounding box center [56, 213] width 55 height 9
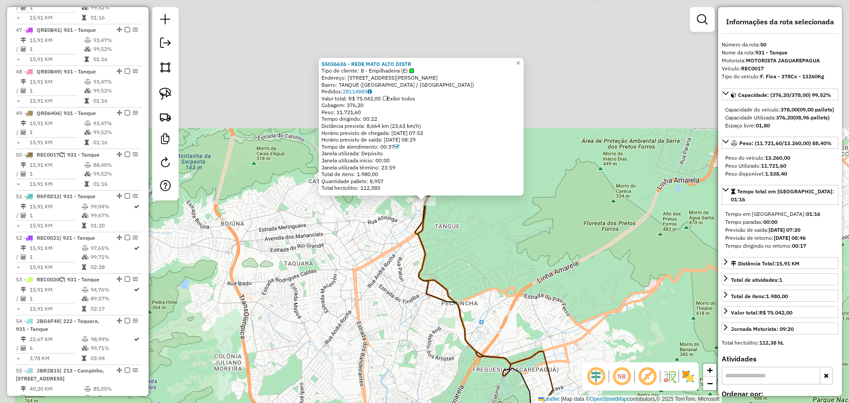
scroll to position [2879, 0]
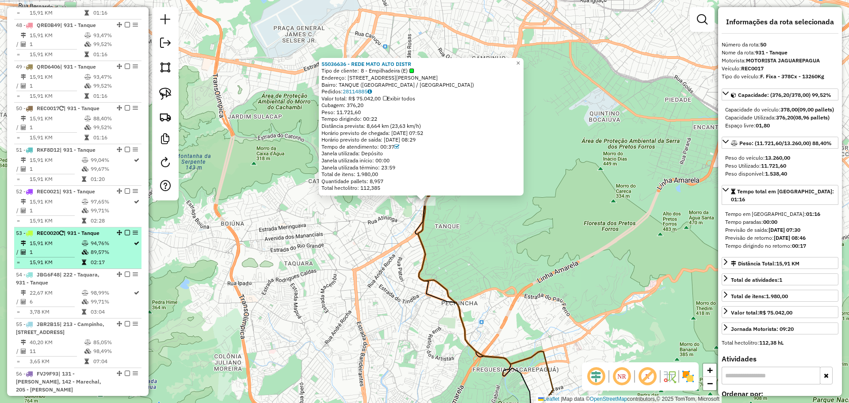
click at [61, 230] on strong "REC0020 | 931 - Tanque" at bounding box center [66, 233] width 67 height 7
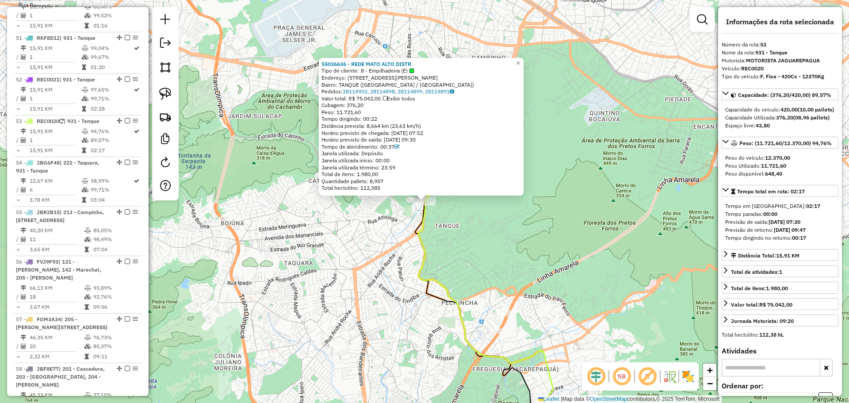
scroll to position [3004, 0]
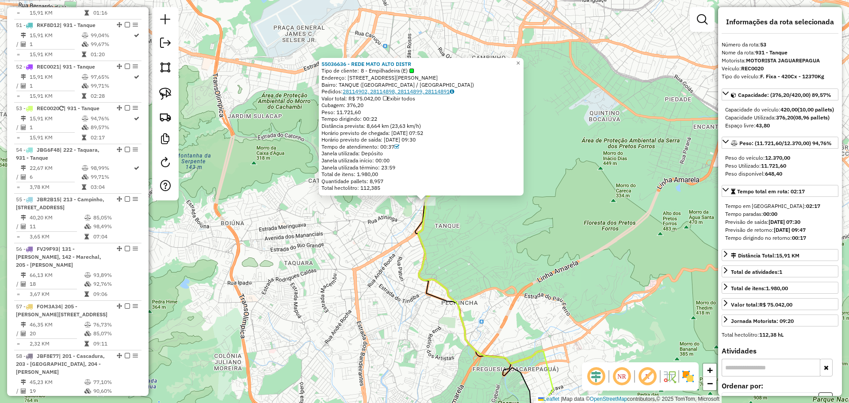
click at [385, 92] on link "28114902, 28114898, 28114899, 28114891" at bounding box center [398, 91] width 111 height 7
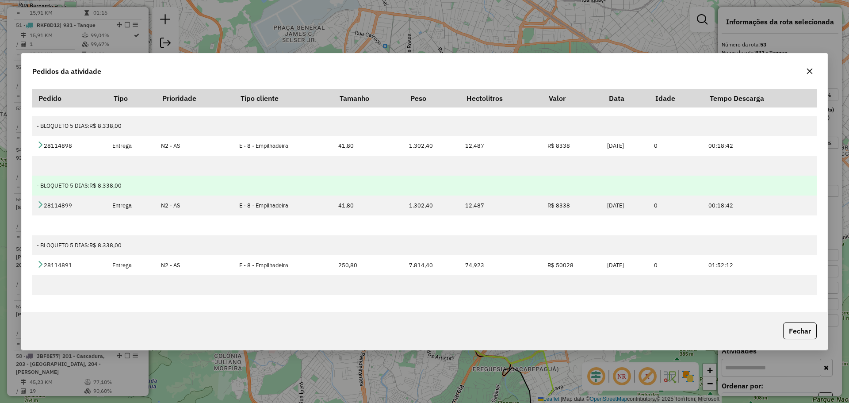
scroll to position [45, 0]
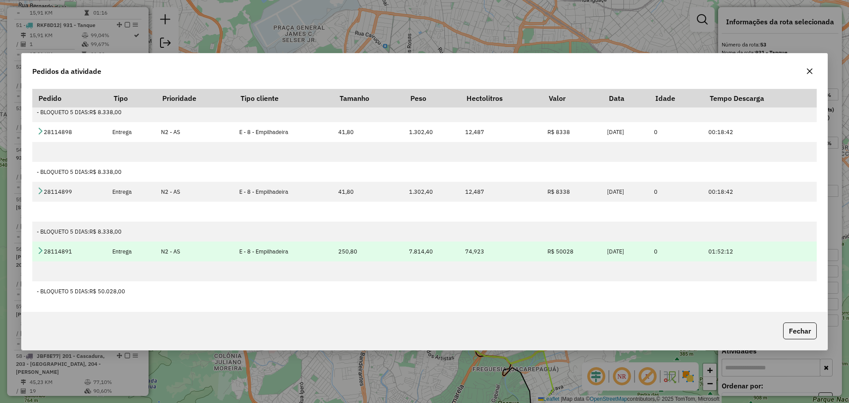
drag, startPoint x: 355, startPoint y: 249, endPoint x: 326, endPoint y: 247, distance: 29.2
click at [325, 246] on tr "28114891 Entrega N2 - AS E - 8 - Empilhadeira 250,80 7.814,40 74,923 R$ 50028 2…" at bounding box center [424, 251] width 785 height 20
click at [356, 253] on td "250,80" at bounding box center [368, 251] width 71 height 20
click at [326, 248] on tr "28114891 Entrega N2 - AS E - 8 - Empilhadeira 250,80 7.814,40 74,923 R$ 50028 2…" at bounding box center [424, 251] width 785 height 20
click at [336, 251] on td "250,80" at bounding box center [368, 251] width 71 height 20
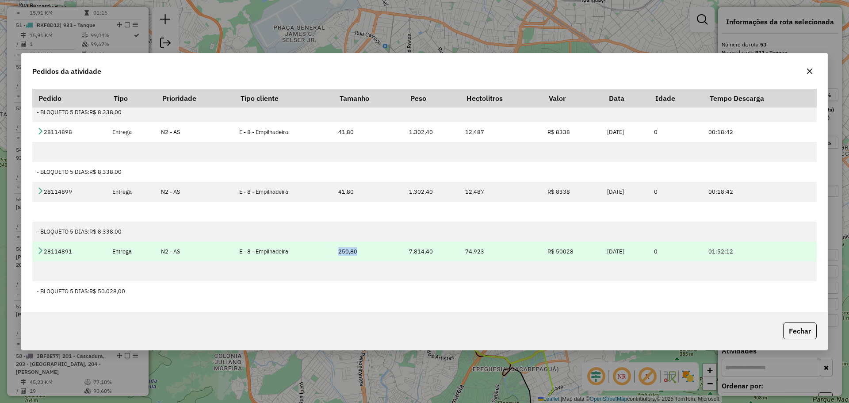
click at [336, 251] on td "250,80" at bounding box center [368, 251] width 71 height 20
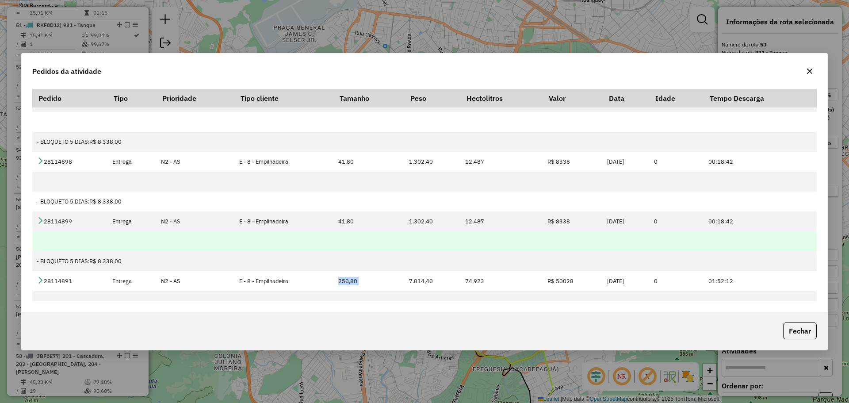
scroll to position [0, 0]
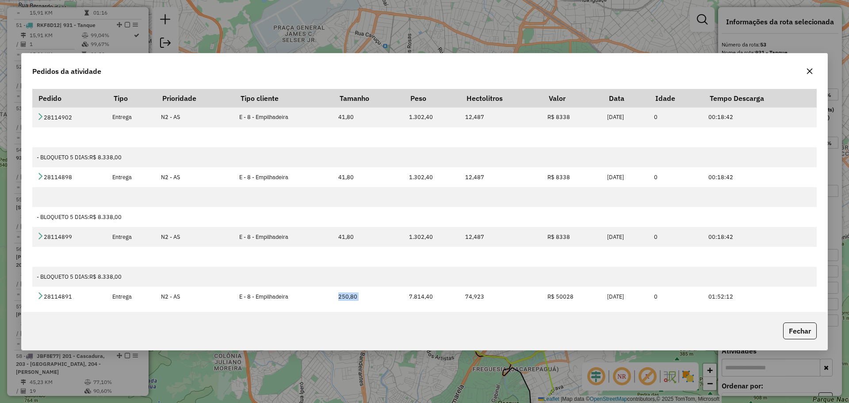
click at [810, 70] on icon "button" at bounding box center [809, 71] width 7 height 7
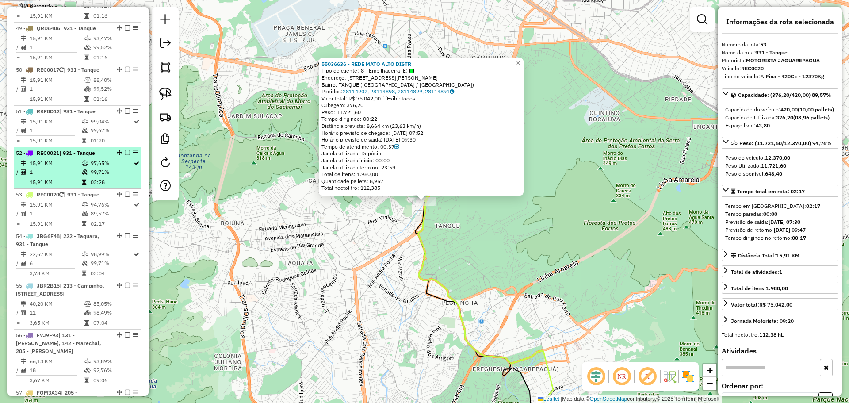
scroll to position [2916, 0]
click at [64, 161] on td "15,91 KM" at bounding box center [55, 165] width 52 height 9
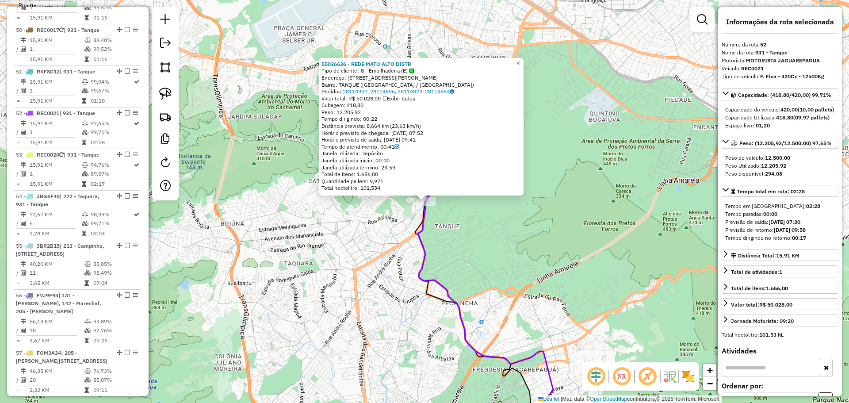
scroll to position [2962, 0]
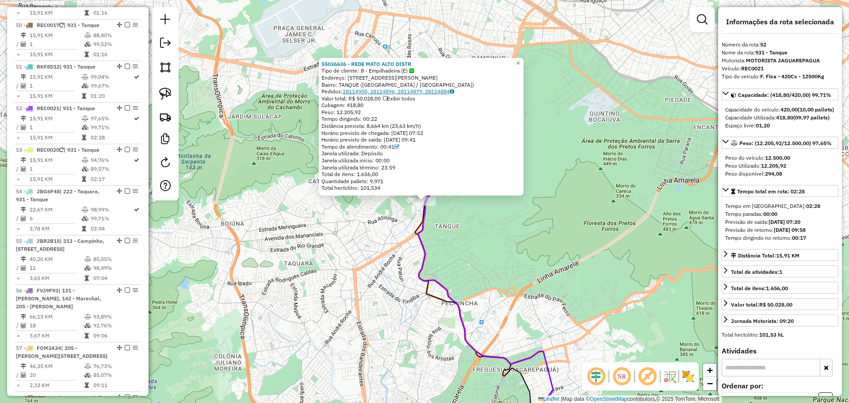
click at [402, 91] on link "28114900, 28114896, 28114879, 28114884" at bounding box center [398, 91] width 111 height 7
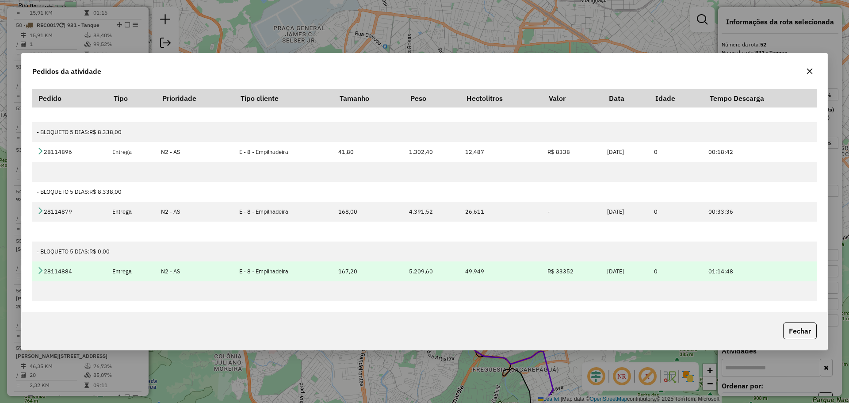
scroll to position [45, 0]
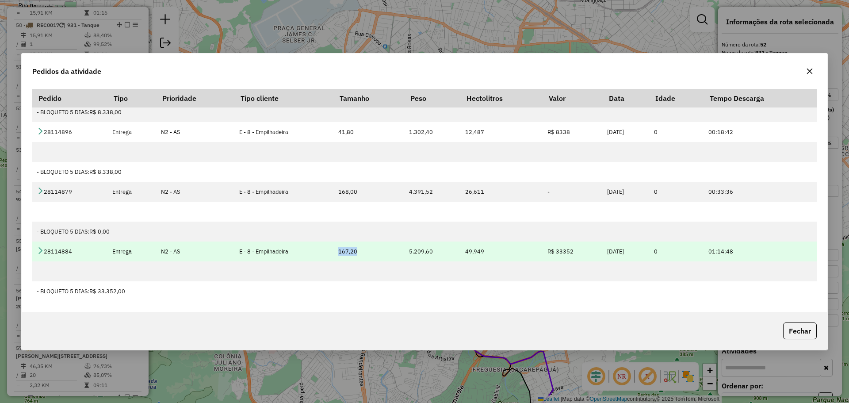
drag, startPoint x: 357, startPoint y: 253, endPoint x: 331, endPoint y: 251, distance: 26.2
click at [333, 251] on td "167,20" at bounding box center [368, 251] width 71 height 20
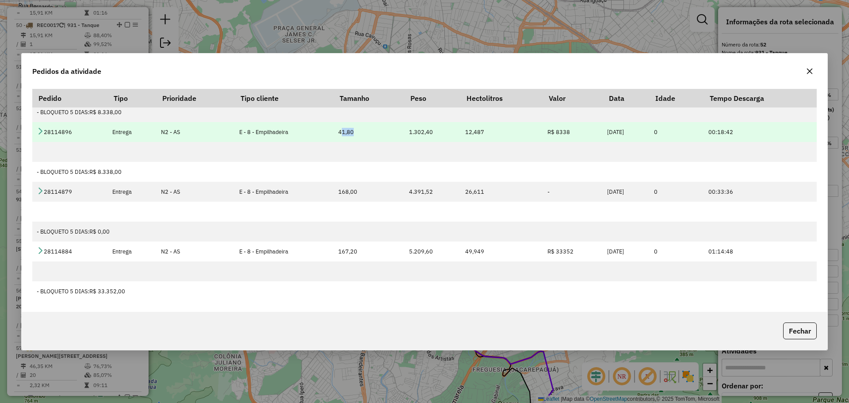
drag, startPoint x: 339, startPoint y: 136, endPoint x: 333, endPoint y: 135, distance: 5.4
click at [333, 136] on td "41,80" at bounding box center [368, 132] width 71 height 20
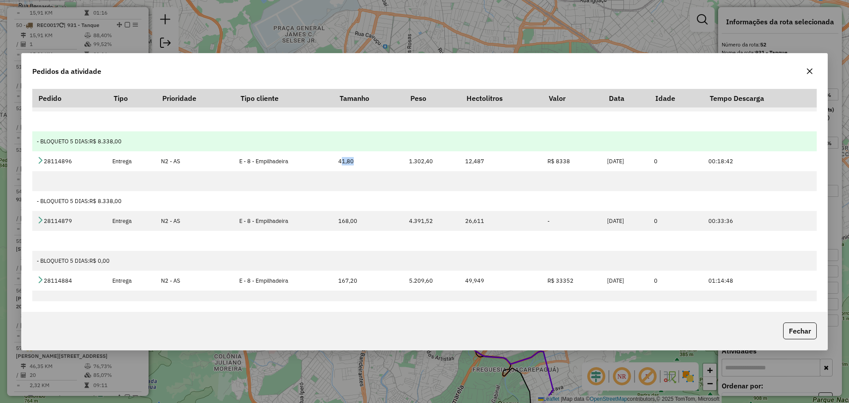
scroll to position [0, 0]
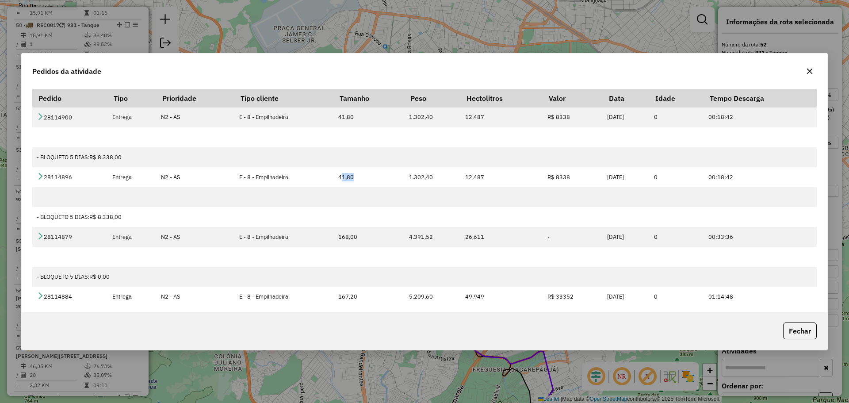
click at [810, 76] on button "button" at bounding box center [810, 71] width 14 height 14
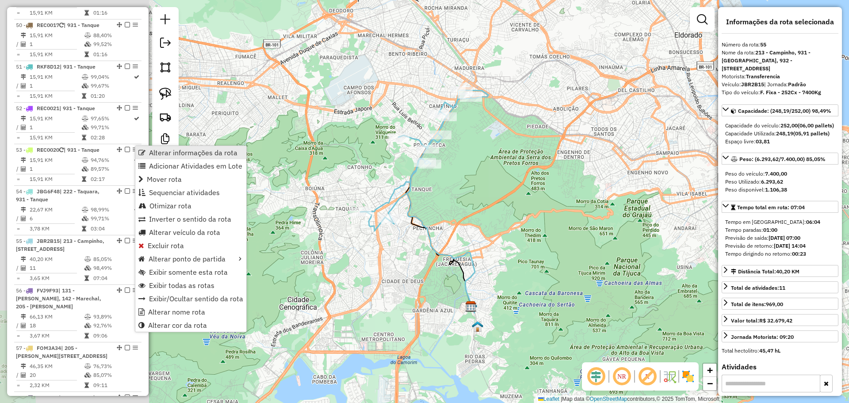
click at [146, 151] on link "Alterar informações da rota" at bounding box center [190, 152] width 111 height 13
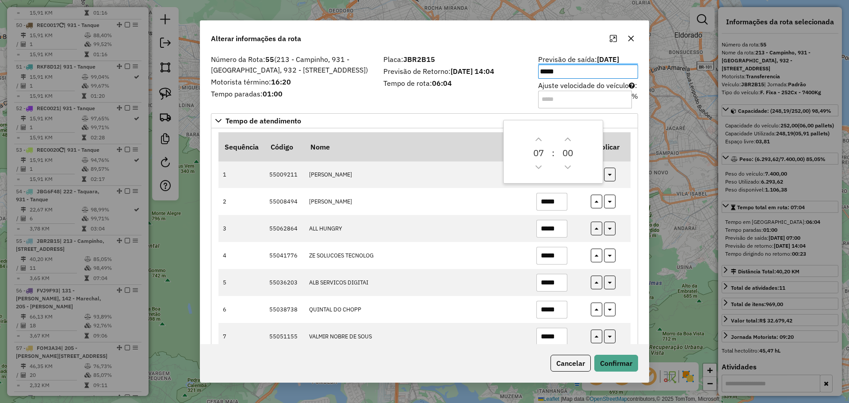
click at [576, 98] on input "Ajuste velocidade do veículo : %" at bounding box center [585, 100] width 94 height 18
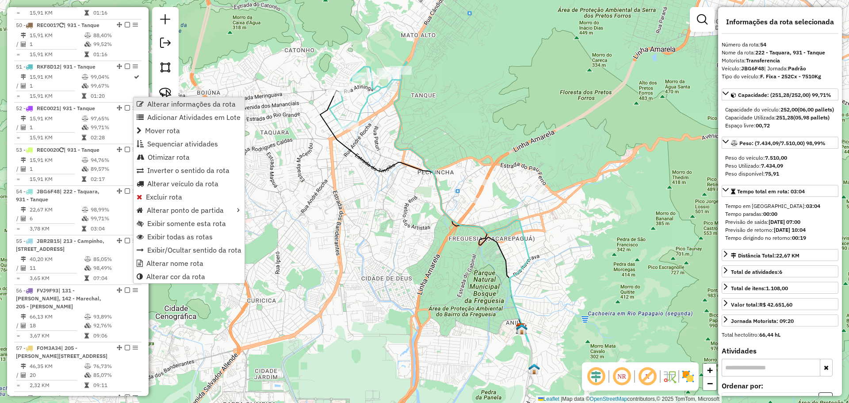
click at [148, 102] on span "Alterar informações da rota" at bounding box center [191, 103] width 88 height 7
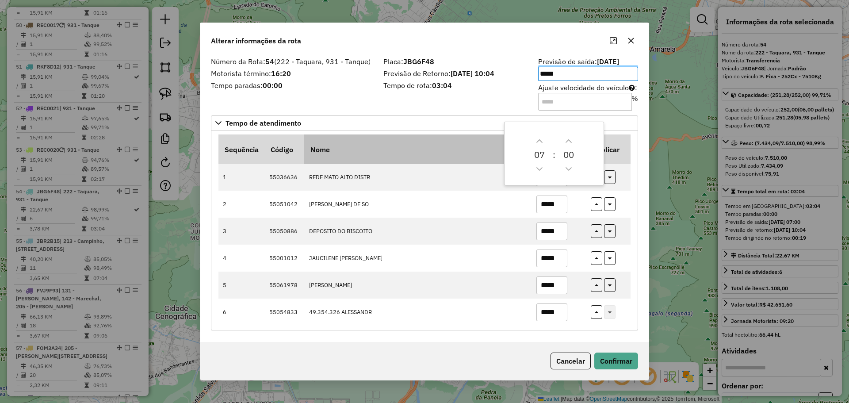
click at [419, 135] on th "Nome" at bounding box center [417, 148] width 227 height 29
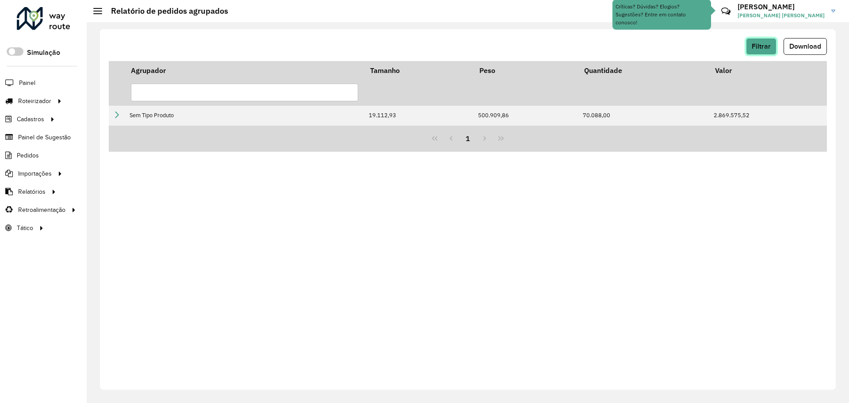
drag, startPoint x: 0, startPoint y: 0, endPoint x: 769, endPoint y: 43, distance: 770.4
click at [769, 43] on span "Filtrar" at bounding box center [761, 46] width 19 height 8
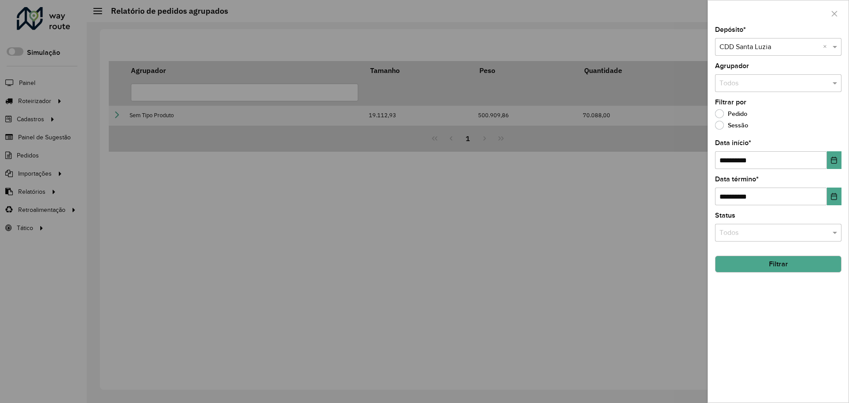
click at [545, 54] on div at bounding box center [424, 201] width 849 height 403
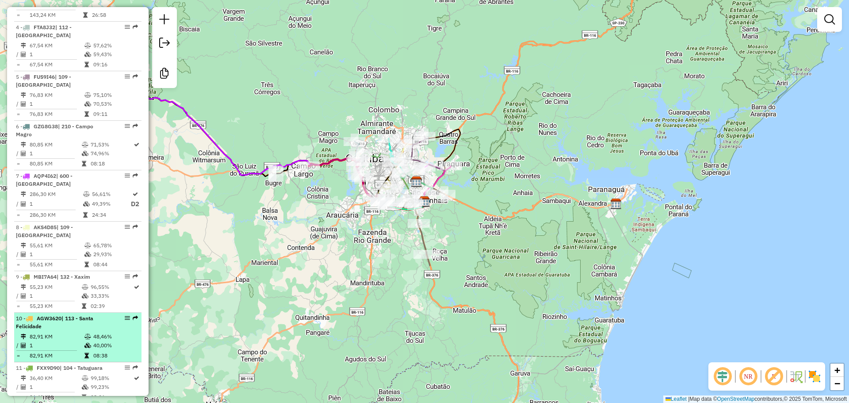
scroll to position [531, 0]
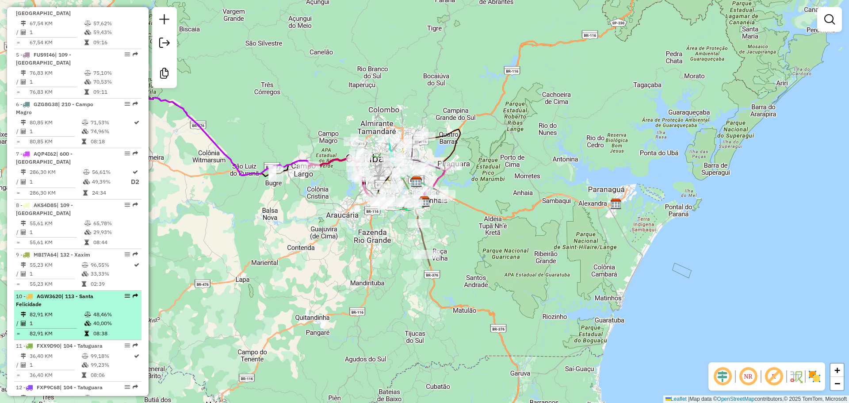
click at [75, 292] on div "10 - AGW3620 | 113 - [GEOGRAPHIC_DATA]" at bounding box center [63, 300] width 94 height 16
select select "**********"
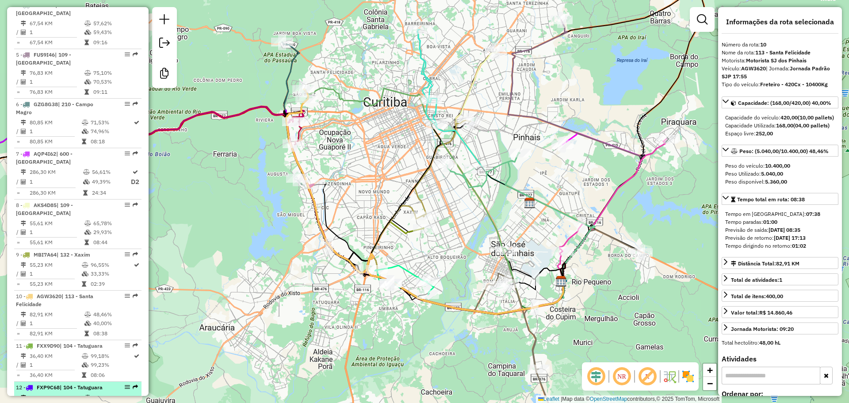
scroll to position [575, 0]
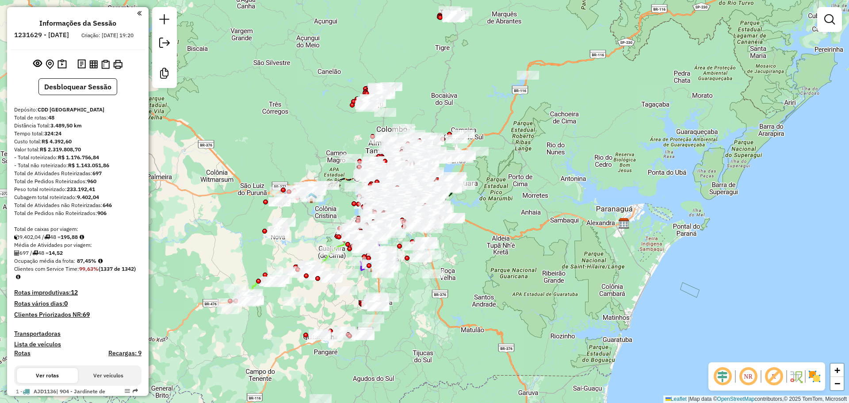
select select "**********"
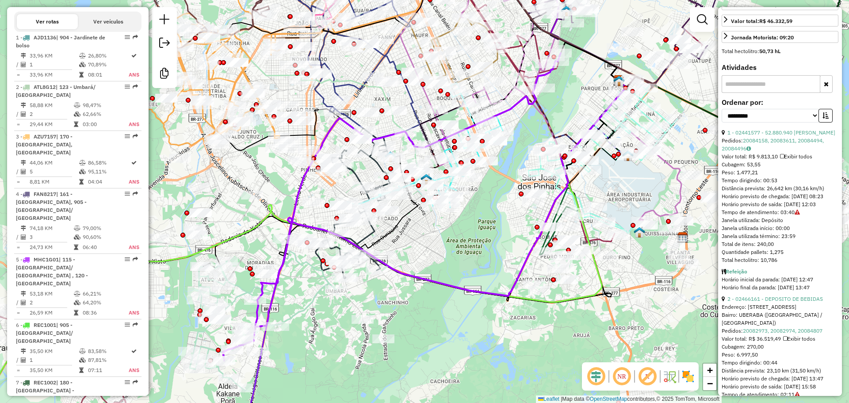
scroll to position [310, 0]
click at [751, 165] on span "Cubagem: 53,55" at bounding box center [741, 162] width 39 height 7
click at [791, 253] on div "1 - 02441577 - 52.880.940 [PERSON_NAME]: 20084158, 20083611, 20084494, 20084496…" at bounding box center [780, 193] width 117 height 135
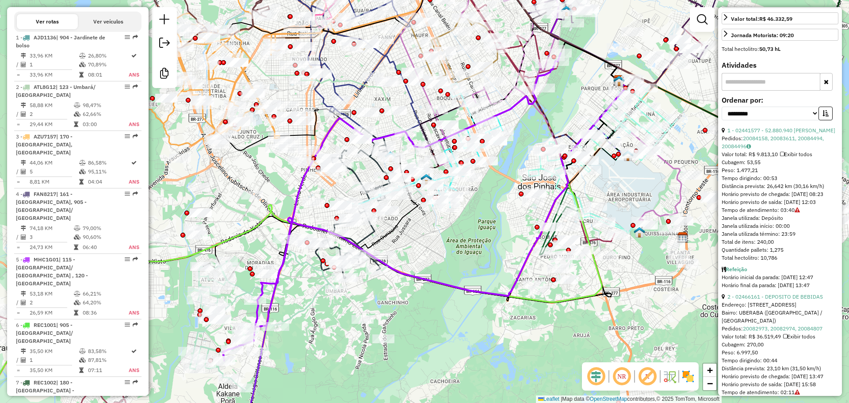
click at [791, 253] on div "1 - 02441577 - 52.880.940 [PERSON_NAME]: 20084158, 20083611, 20084494, 20084496…" at bounding box center [780, 193] width 117 height 135
click at [793, 250] on div "1 - 02441577 - 52.880.940 [PERSON_NAME]: 20084158, 20083611, 20084494, 20084496…" at bounding box center [780, 193] width 117 height 135
click at [784, 246] on div "1 - 02441577 - 52.880.940 [PERSON_NAME]: 20084158, 20083611, 20084494, 20084496…" at bounding box center [780, 193] width 117 height 135
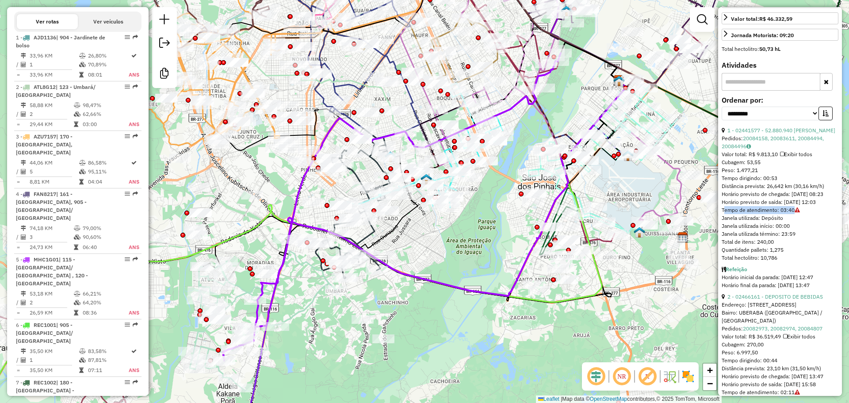
click at [784, 246] on div "1 - 02441577 - 52.880.940 [PERSON_NAME]: 20084158, 20083611, 20084494, 20084496…" at bounding box center [780, 193] width 117 height 135
click at [791, 249] on div "1 - 02441577 - 52.880.940 [PERSON_NAME]: 20084158, 20083611, 20084494, 20084496…" at bounding box center [780, 193] width 117 height 135
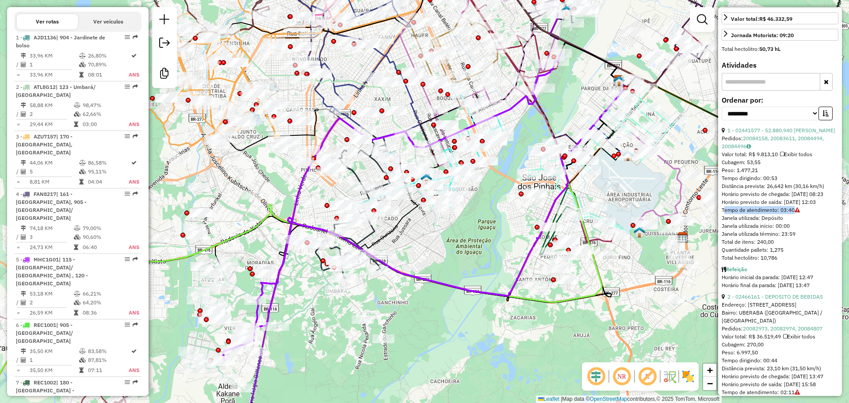
click at [786, 251] on div "1 - 02441577 - 52.880.940 [PERSON_NAME]: 20084158, 20083611, 20084494, 20084496…" at bounding box center [780, 193] width 117 height 135
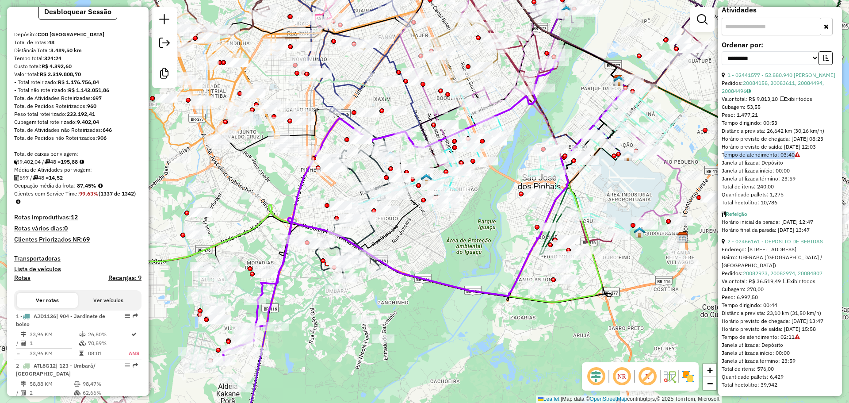
scroll to position [0, 0]
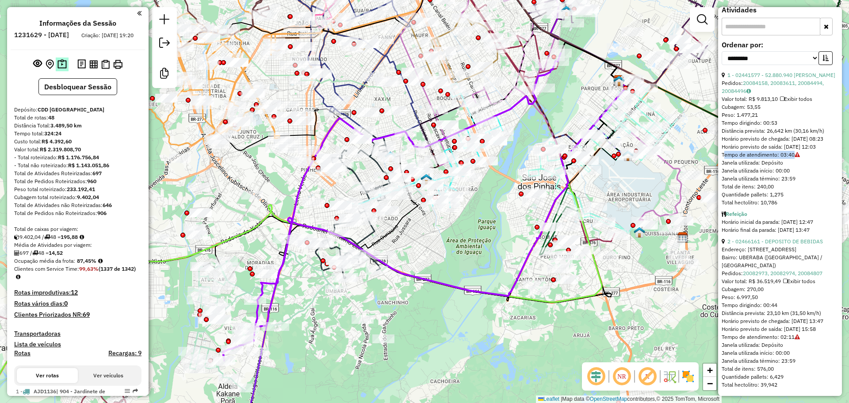
click at [62, 69] on img at bounding box center [61, 64] width 9 height 10
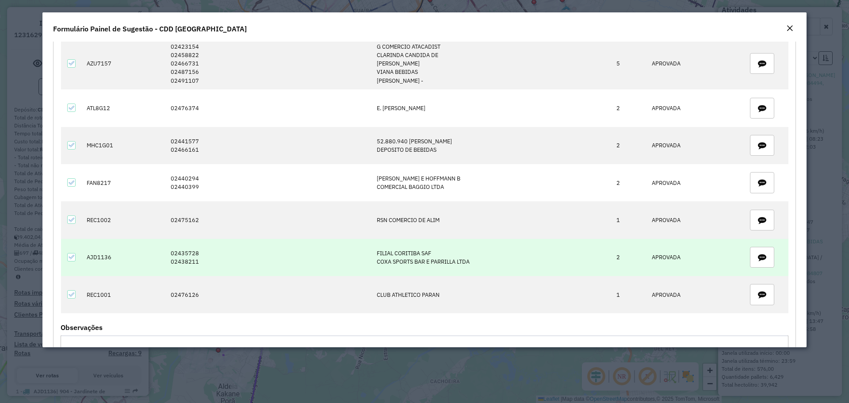
scroll to position [337, 0]
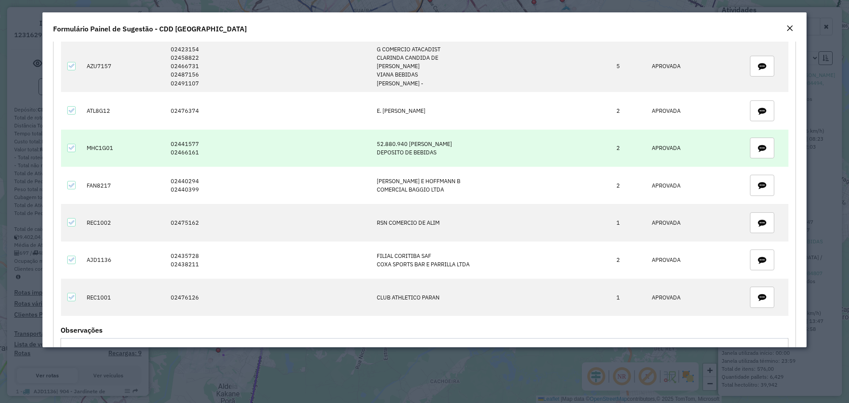
drag, startPoint x: 298, startPoint y: 149, endPoint x: 474, endPoint y: 143, distance: 176.1
click at [474, 143] on tr "MHC1G01 02441577 02466161 52.880.940 [PERSON_NAME] DEPOSITO DE BEBIDAS 2 APROVA…" at bounding box center [425, 148] width 728 height 37
click at [453, 146] on td "52.880.940 [PERSON_NAME] DEPOSITO DE BEBIDAS" at bounding box center [492, 148] width 240 height 37
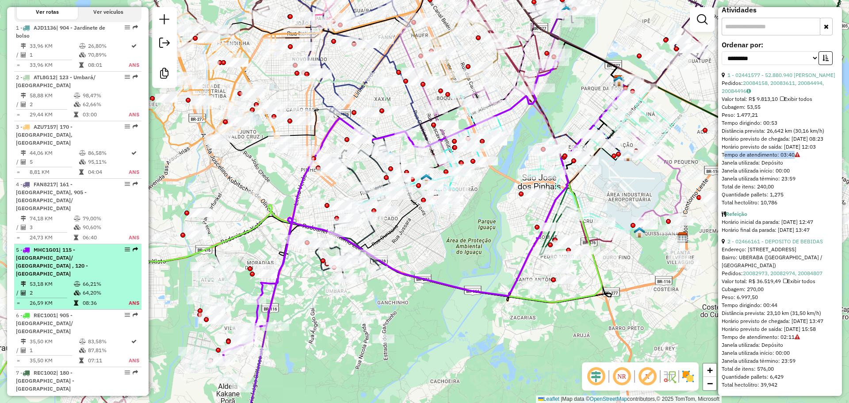
scroll to position [398, 0]
